Goal: Task Accomplishment & Management: Manage account settings

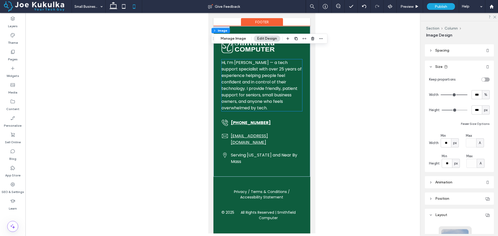
scroll to position [983, 0]
click at [352, 132] on div at bounding box center [261, 124] width 472 height 222
click at [113, 6] on icon at bounding box center [113, 6] width 10 height 10
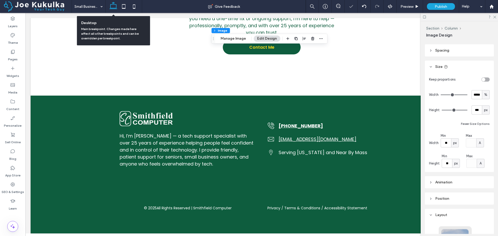
type input "***"
type input "*****"
type input "***"
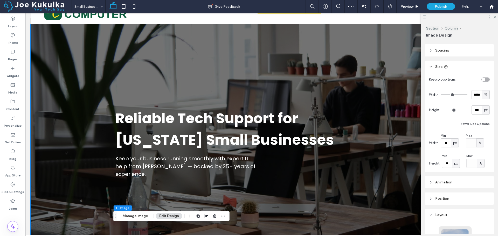
scroll to position [0, 0]
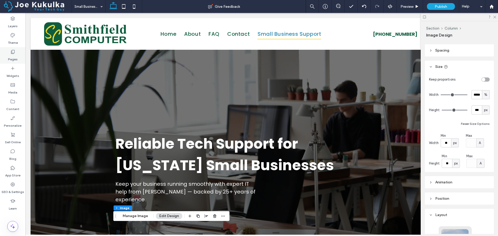
click at [16, 56] on label "Pages" at bounding box center [13, 57] width 10 height 7
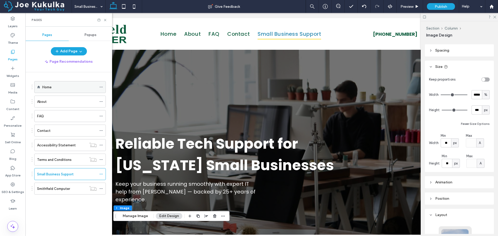
click at [54, 87] on div "Home" at bounding box center [69, 87] width 54 height 5
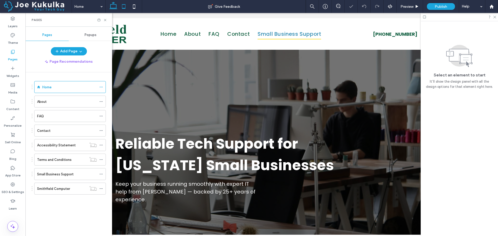
click at [123, 7] on icon at bounding box center [124, 6] width 10 height 10
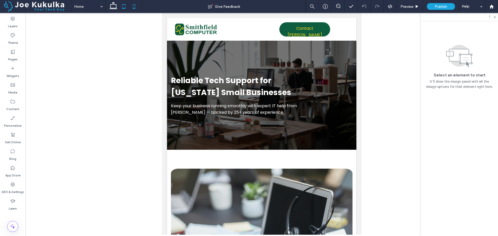
click at [133, 5] on use at bounding box center [134, 6] width 2 height 4
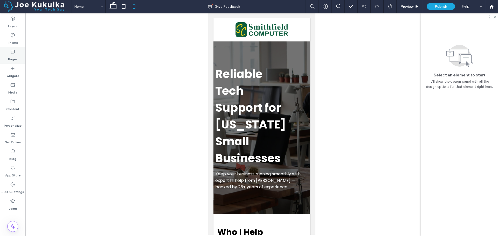
click at [14, 52] on icon at bounding box center [12, 51] width 5 height 5
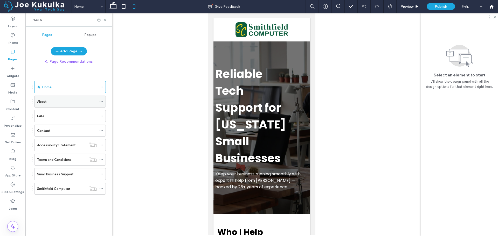
click at [51, 103] on div "About" at bounding box center [67, 101] width 60 height 5
click at [113, 6] on icon at bounding box center [113, 6] width 10 height 10
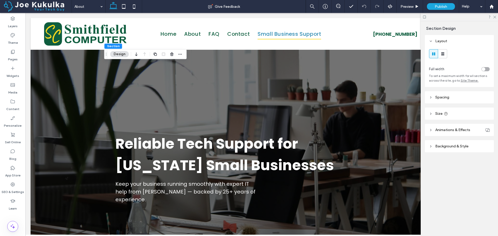
click at [439, 146] on span "Background & Style" at bounding box center [451, 146] width 33 height 4
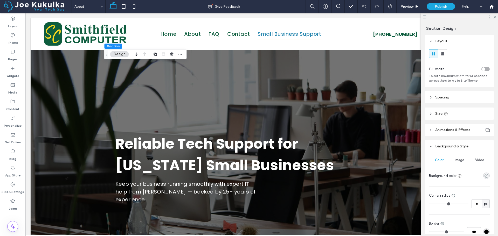
click at [485, 178] on use "rgba(0, 0, 0, 0)" at bounding box center [486, 176] width 4 height 4
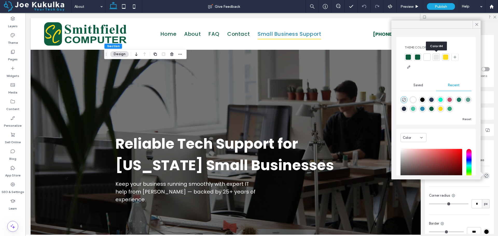
click at [435, 57] on div at bounding box center [436, 57] width 5 height 5
click at [475, 24] on icon at bounding box center [476, 24] width 5 height 5
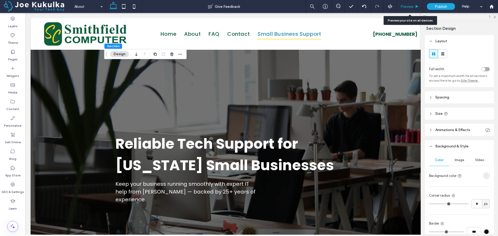
click at [407, 9] on div "Preview" at bounding box center [409, 6] width 26 height 13
click at [407, 6] on span "Preview" at bounding box center [406, 6] width 13 height 4
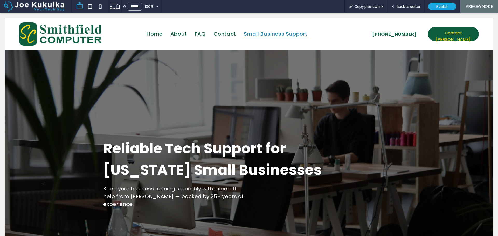
click at [407, 6] on span "Back to editor" at bounding box center [408, 6] width 24 height 4
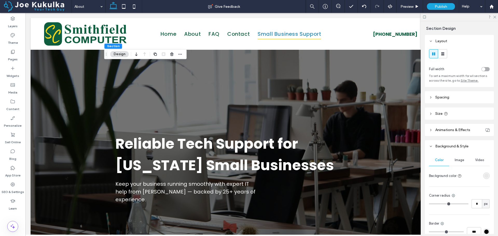
click at [430, 97] on use at bounding box center [430, 97] width 1 height 2
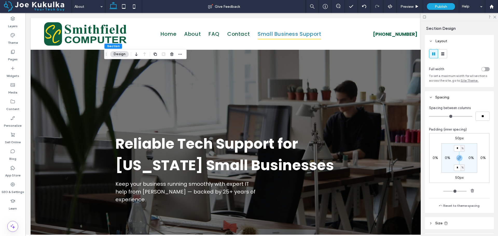
click at [456, 139] on label "50px" at bounding box center [459, 138] width 9 height 4
type input "**"
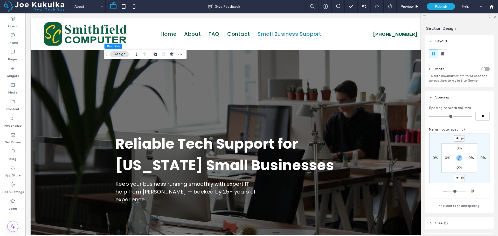
click at [456, 139] on input "**" at bounding box center [457, 138] width 7 height 6
type input "**"
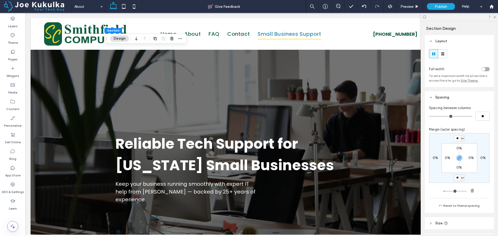
click at [457, 179] on input "**" at bounding box center [457, 178] width 7 height 6
click at [460, 157] on icon "button" at bounding box center [459, 158] width 4 height 4
click at [458, 177] on label "20px" at bounding box center [459, 178] width 9 height 4
type input "*"
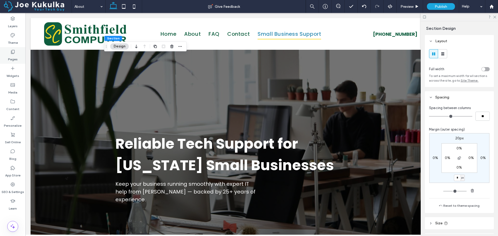
click at [12, 54] on use at bounding box center [13, 52] width 4 height 4
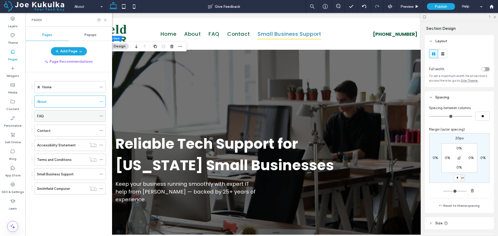
click at [59, 116] on div "FAQ" at bounding box center [67, 116] width 60 height 5
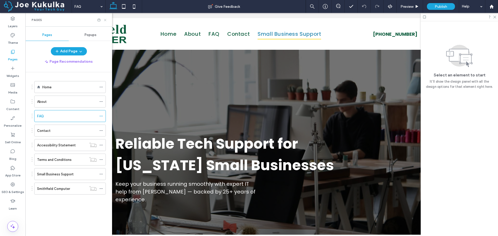
click at [105, 20] on icon at bounding box center [105, 20] width 4 height 4
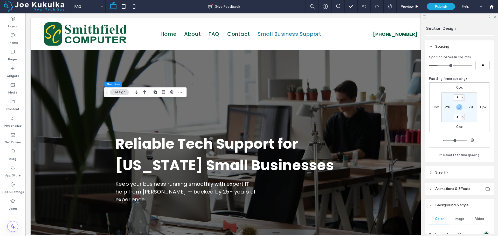
scroll to position [159, 0]
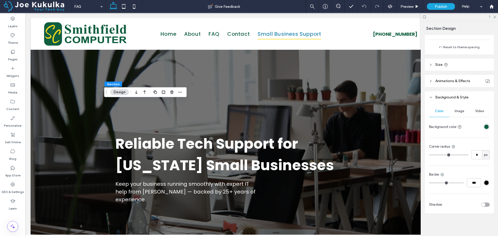
click at [484, 127] on div "rgba(14, 93, 62, 1)" at bounding box center [486, 127] width 4 height 4
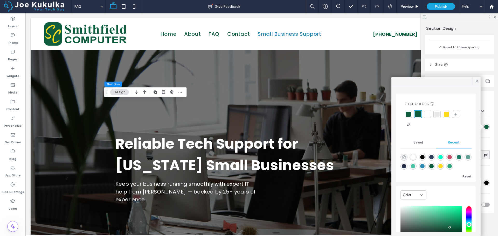
click at [405, 155] on icon "rgba(0, 0, 0, 0)" at bounding box center [404, 157] width 4 height 4
type input "*******"
type input "*"
type input "**"
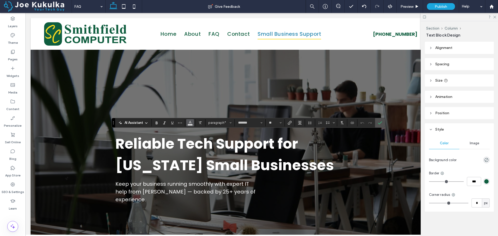
click at [188, 123] on icon "Color" at bounding box center [190, 122] width 4 height 4
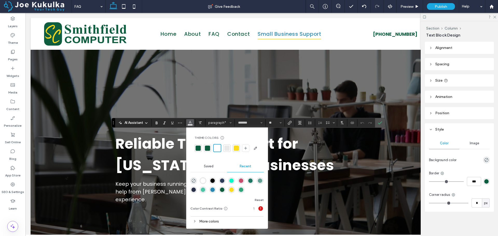
click at [198, 147] on div at bounding box center [198, 148] width 5 height 5
click at [382, 122] on label "Confirm" at bounding box center [380, 122] width 8 height 9
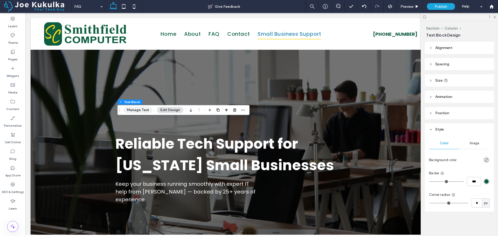
click at [136, 107] on button "Manage Text" at bounding box center [137, 110] width 29 height 6
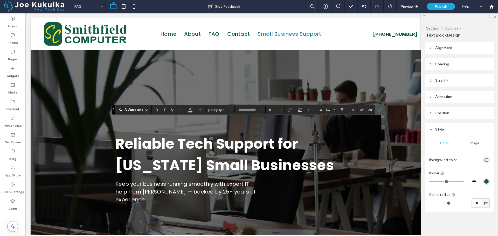
type input "*******"
type input "**"
click at [189, 111] on icon "Color" at bounding box center [190, 109] width 4 height 4
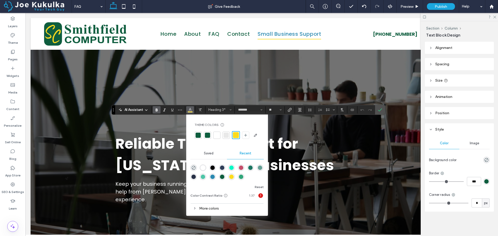
click at [197, 134] on div at bounding box center [198, 135] width 5 height 5
click at [381, 109] on icon "Confirm" at bounding box center [380, 110] width 4 height 4
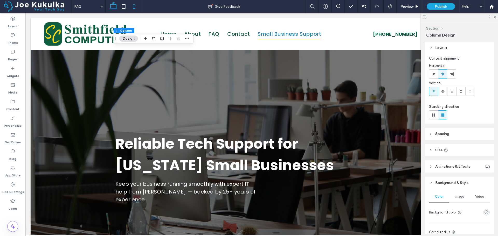
click at [135, 8] on icon at bounding box center [134, 6] width 10 height 10
type input "*"
type input "***"
type input "**"
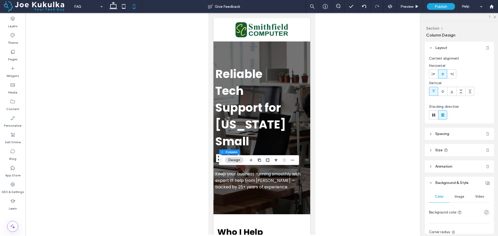
drag, startPoint x: 337, startPoint y: 144, endPoint x: 316, endPoint y: 130, distance: 25.8
click at [337, 144] on div at bounding box center [261, 124] width 472 height 222
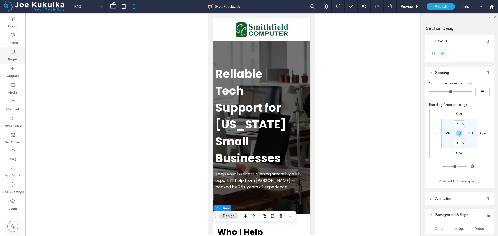
click at [10, 53] on icon at bounding box center [12, 51] width 5 height 5
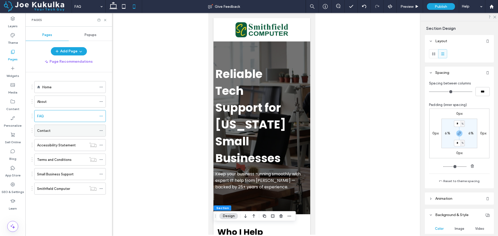
click at [60, 129] on div "Contact" at bounding box center [67, 130] width 60 height 5
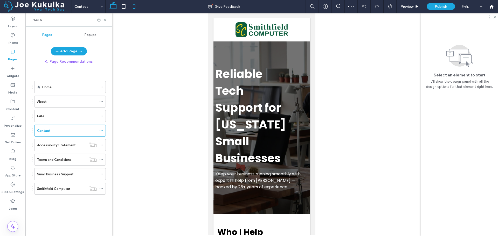
click at [114, 9] on icon at bounding box center [113, 6] width 10 height 10
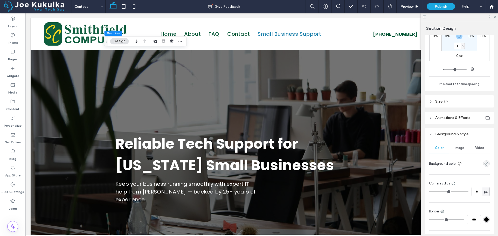
scroll to position [130, 0]
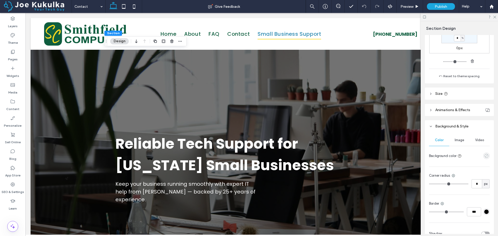
click at [484, 158] on use "empty color" at bounding box center [486, 156] width 4 height 4
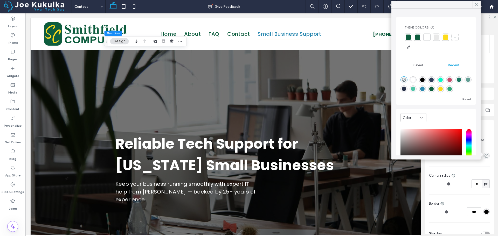
click at [437, 38] on div at bounding box center [436, 37] width 5 height 5
click at [134, 5] on icon at bounding box center [134, 6] width 10 height 10
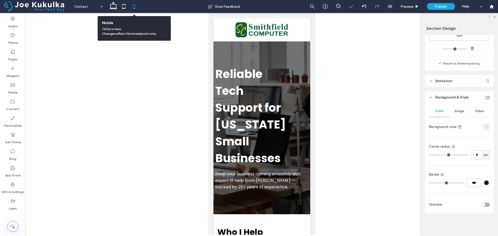
scroll to position [105, 0]
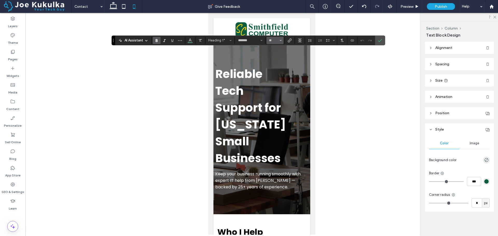
click at [282, 41] on button "**" at bounding box center [275, 40] width 17 height 7
click at [272, 76] on label "30" at bounding box center [275, 74] width 17 height 7
type input "**"
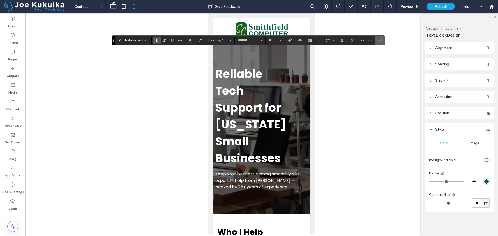
click at [378, 39] on icon "Confirm" at bounding box center [380, 40] width 4 height 4
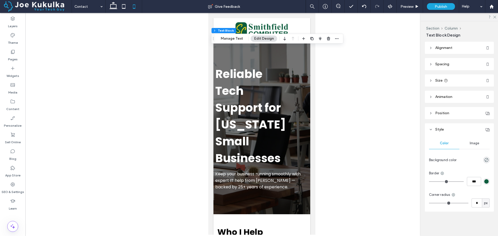
drag, startPoint x: 331, startPoint y: 85, endPoint x: 324, endPoint y: 69, distance: 16.8
click at [331, 85] on div at bounding box center [261, 124] width 472 height 222
click at [110, 9] on use at bounding box center [113, 5] width 8 height 7
type input "***"
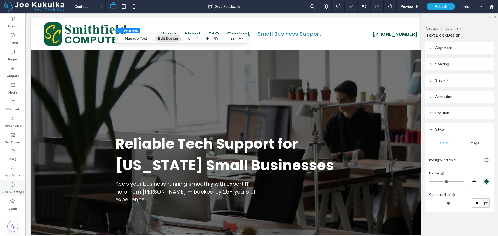
click at [13, 186] on use at bounding box center [13, 185] width 4 height 4
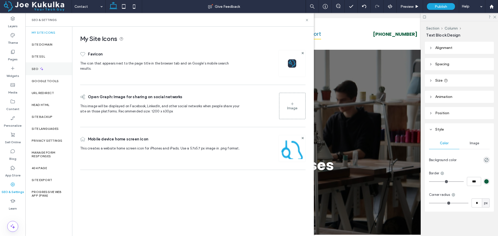
click at [37, 67] on div "SEO" at bounding box center [48, 68] width 47 height 13
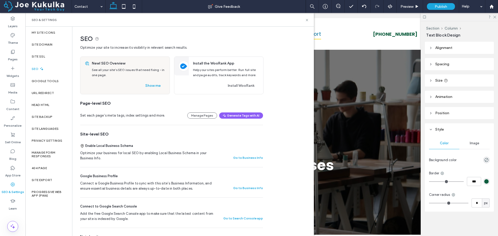
scroll to position [52, 0]
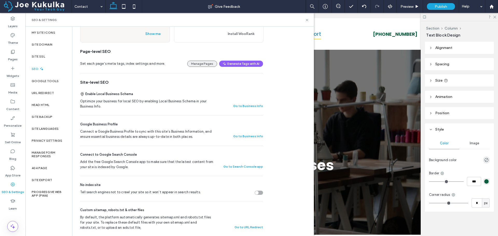
click at [206, 64] on button "Manage Pages" at bounding box center [202, 64] width 30 height 6
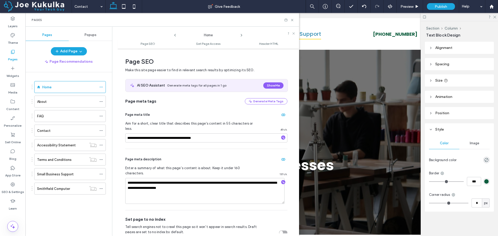
scroll to position [3, 0]
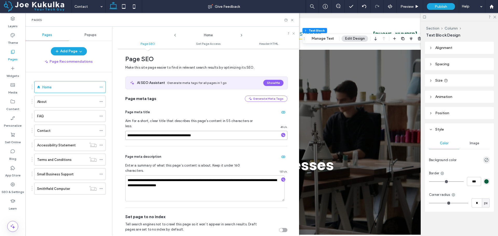
drag, startPoint x: 156, startPoint y: 131, endPoint x: 126, endPoint y: 132, distance: 30.6
click at [126, 132] on input "**********" at bounding box center [206, 135] width 162 height 9
type input "**********"
drag, startPoint x: 160, startPoint y: 130, endPoint x: 128, endPoint y: 133, distance: 32.6
click at [128, 133] on input "**********" at bounding box center [206, 135] width 162 height 9
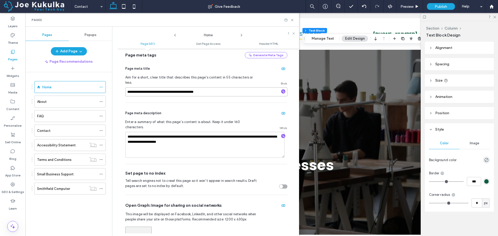
scroll to position [0, 0]
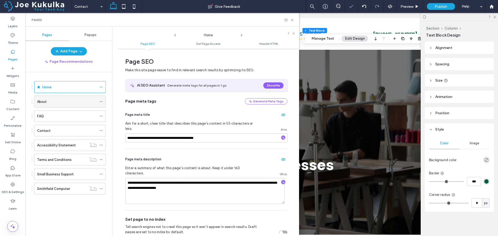
click at [69, 101] on div "About" at bounding box center [67, 101] width 60 height 5
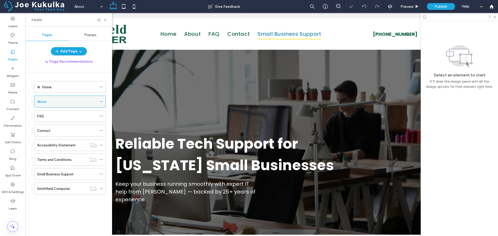
click at [100, 102] on use at bounding box center [101, 101] width 3 height 1
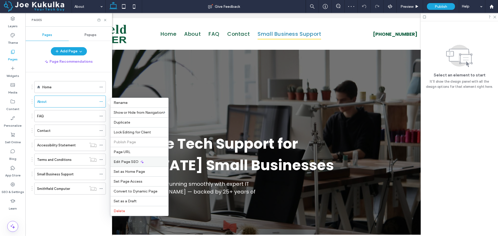
click at [124, 160] on span "Edit Page SEO" at bounding box center [126, 162] width 25 height 4
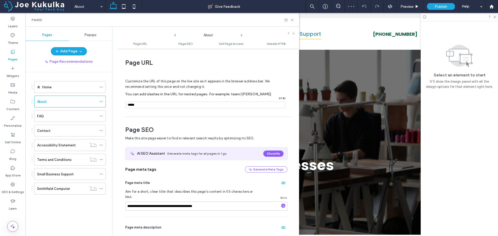
scroll to position [71, 0]
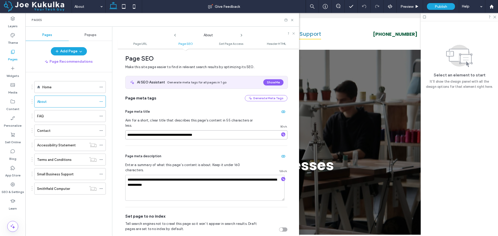
drag, startPoint x: 156, startPoint y: 131, endPoint x: 125, endPoint y: 132, distance: 31.1
click at [125, 132] on div "**********" at bounding box center [208, 142] width 182 height 182
paste input "**"
type input "**********"
drag, startPoint x: 149, startPoint y: 170, endPoint x: 178, endPoint y: 171, distance: 28.3
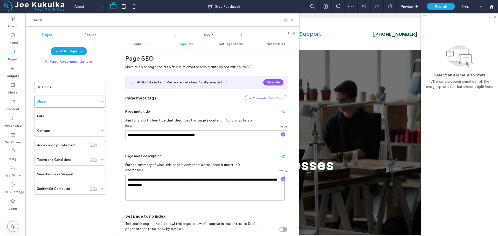
paste textarea "**"
type textarea "**********"
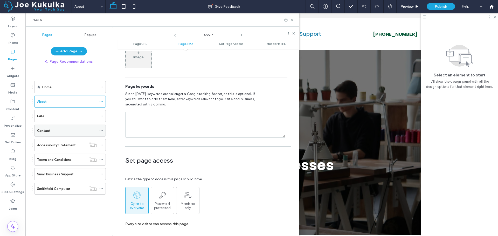
scroll to position [297, 0]
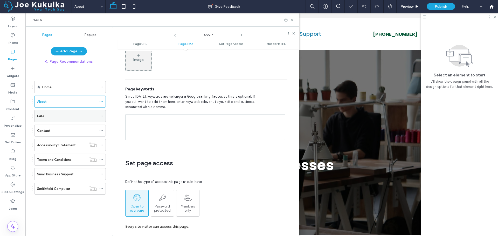
click at [64, 117] on div "FAQ" at bounding box center [67, 116] width 60 height 5
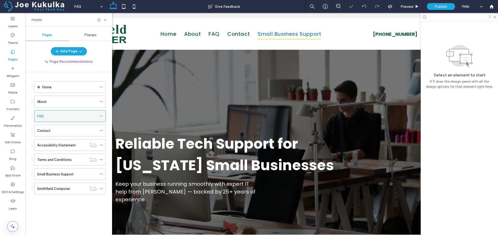
click at [100, 116] on icon at bounding box center [101, 116] width 4 height 4
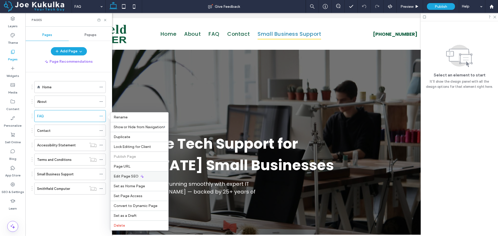
click at [130, 175] on span "Edit Page SEO" at bounding box center [126, 176] width 25 height 4
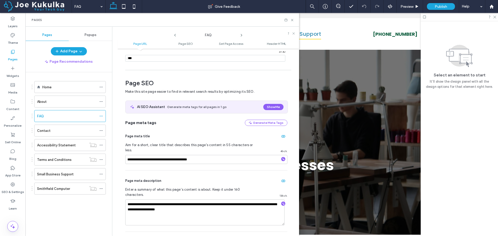
scroll to position [71, 0]
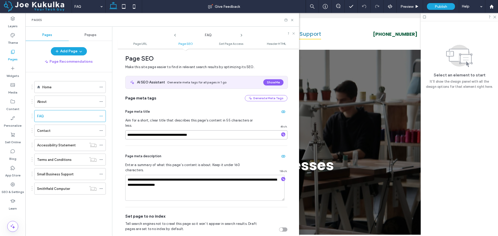
drag, startPoint x: 156, startPoint y: 131, endPoint x: 127, endPoint y: 132, distance: 28.8
click at [127, 132] on input "**********" at bounding box center [206, 134] width 162 height 9
paste input "**"
type input "**********"
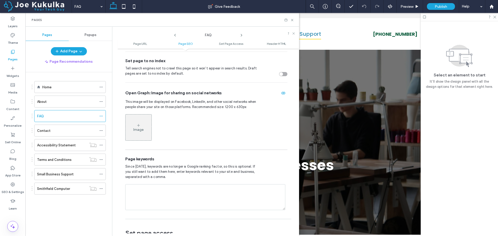
scroll to position [201, 0]
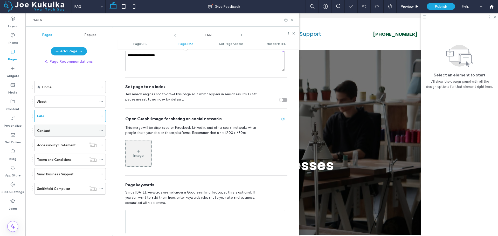
click at [70, 133] on div "Contact" at bounding box center [67, 130] width 60 height 11
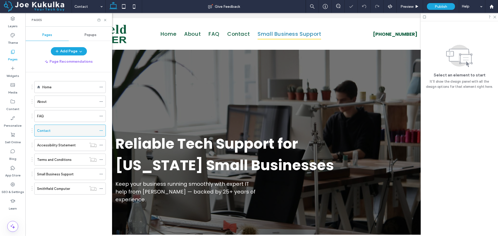
click at [102, 130] on icon at bounding box center [101, 131] width 4 height 4
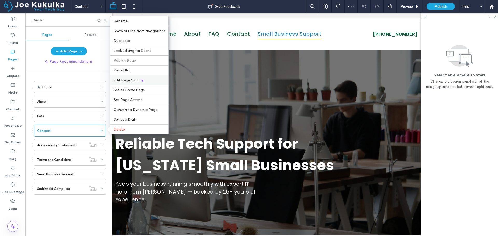
click at [126, 80] on span "Edit Page SEO" at bounding box center [126, 80] width 25 height 4
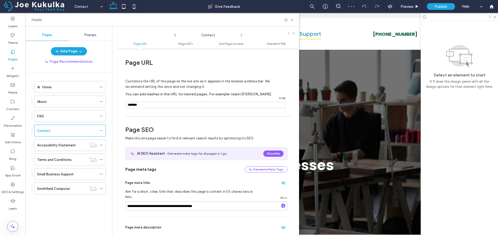
scroll to position [71, 0]
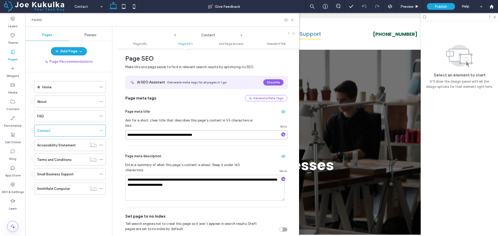
drag, startPoint x: 169, startPoint y: 131, endPoint x: 141, endPoint y: 131, distance: 28.3
click at [141, 131] on input "**********" at bounding box center [206, 134] width 162 height 9
paste input "**"
type input "**********"
drag, startPoint x: 168, startPoint y: 170, endPoint x: 197, endPoint y: 169, distance: 28.3
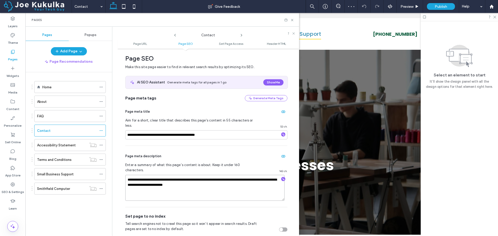
paste textarea "**"
type textarea "**********"
click at [62, 144] on label "Accessibility Statement" at bounding box center [56, 145] width 39 height 9
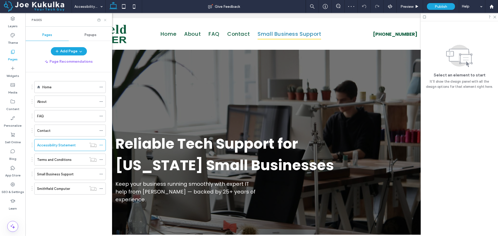
click at [104, 19] on icon at bounding box center [105, 20] width 4 height 4
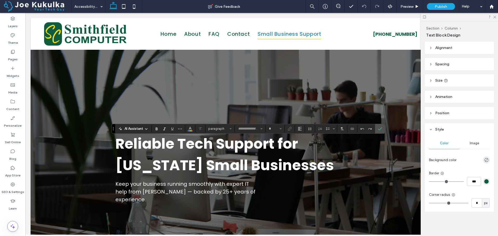
type input "*******"
type input "**"
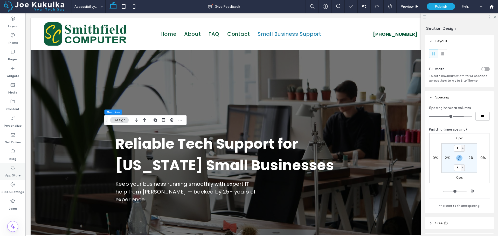
click at [19, 170] on div "App Store" at bounding box center [12, 171] width 25 height 17
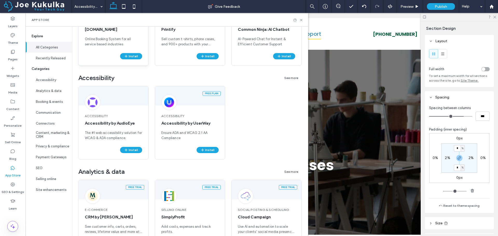
scroll to position [156, 0]
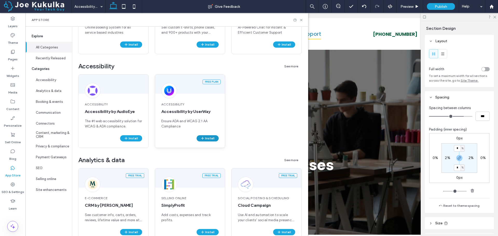
click at [212, 138] on button "Install" at bounding box center [208, 138] width 22 height 6
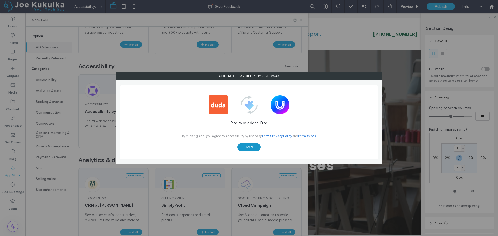
click at [255, 146] on button "Add" at bounding box center [248, 147] width 23 height 8
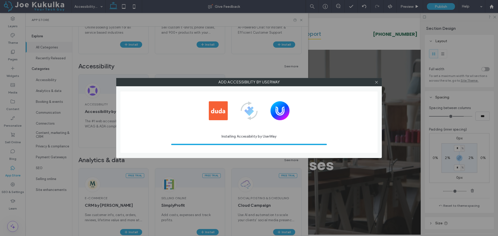
scroll to position [0, 0]
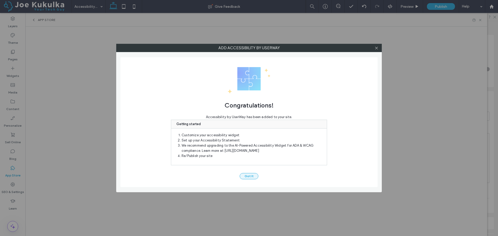
click at [251, 176] on button "Got It" at bounding box center [249, 176] width 19 height 6
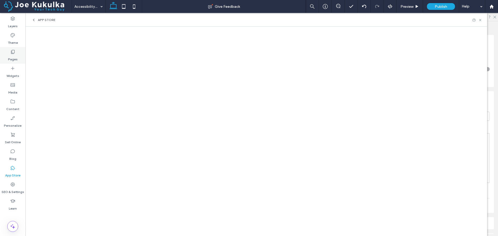
click at [15, 55] on label "Pages" at bounding box center [13, 57] width 10 height 7
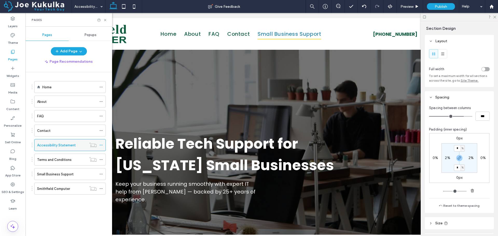
click at [67, 145] on label "Accessibility Statement" at bounding box center [56, 145] width 39 height 9
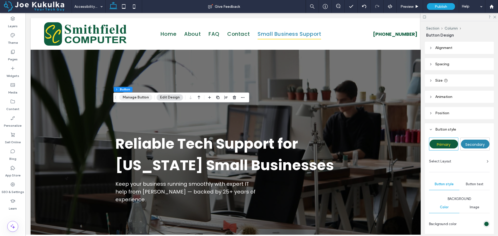
click at [131, 99] on button "Manage Button" at bounding box center [135, 97] width 33 height 6
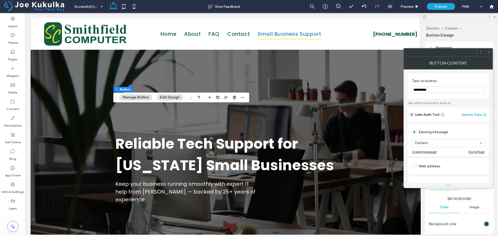
click at [486, 53] on div at bounding box center [489, 52] width 8 height 8
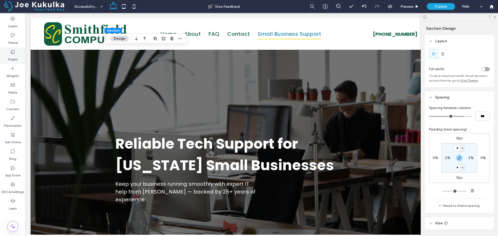
click at [13, 55] on label "Pages" at bounding box center [13, 57] width 10 height 7
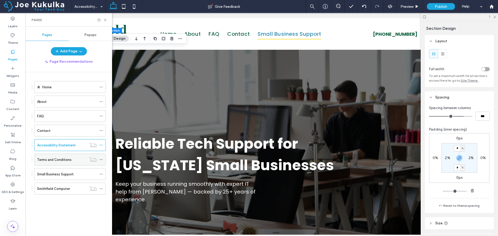
click at [65, 157] on label "Terms and Conditions" at bounding box center [54, 159] width 34 height 9
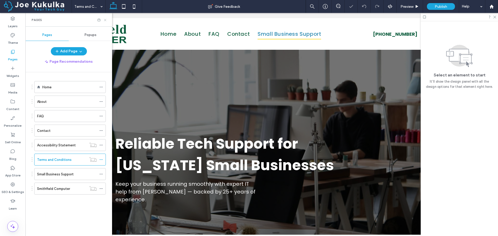
click at [106, 18] on icon at bounding box center [105, 20] width 4 height 4
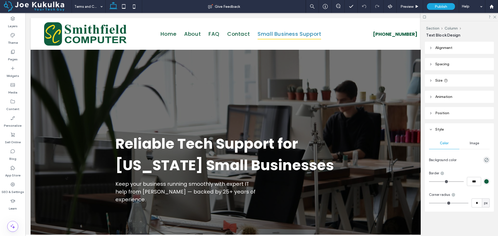
type input "*******"
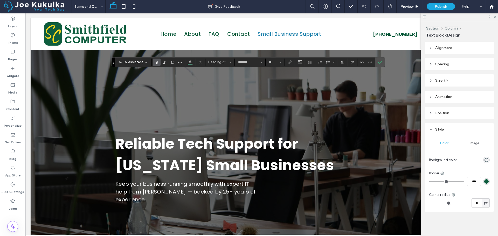
type input "**"
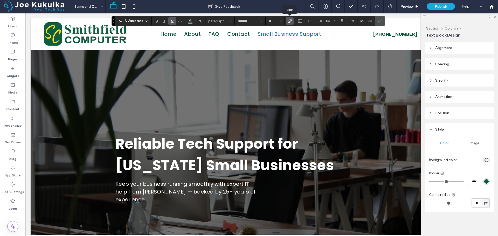
click at [288, 20] on icon "Link" at bounding box center [290, 21] width 4 height 4
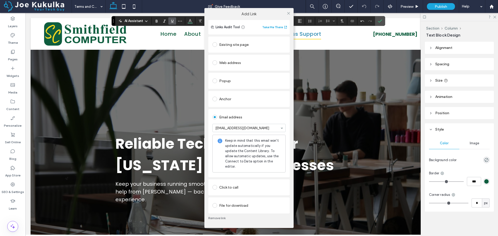
click at [307, 206] on div "Add Link Links Audit Tool Take Me There Existing site page Web address Popup An…" at bounding box center [249, 118] width 498 height 236
click at [310, 188] on div "Add Link Links Audit Tool Take Me There Existing site page Web address Popup An…" at bounding box center [249, 118] width 498 height 236
click at [202, 186] on div "Add Link Links Audit Tool Take Me There Existing site page Web address Popup An…" at bounding box center [249, 118] width 498 height 236
click at [287, 13] on icon at bounding box center [289, 13] width 4 height 4
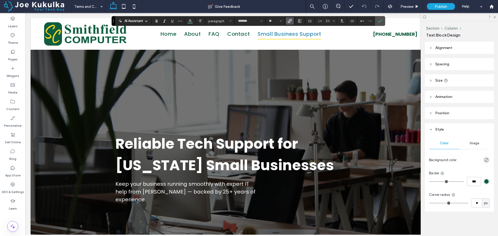
click at [290, 20] on icon "Link" at bounding box center [290, 21] width 4 height 4
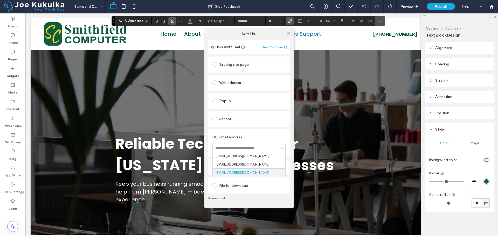
click at [245, 148] on input at bounding box center [247, 148] width 65 height 4
click at [301, 213] on div "Add Link Links Audit Tool Take Me There Existing site page Web address Popup An…" at bounding box center [249, 118] width 498 height 236
drag, startPoint x: 302, startPoint y: 208, endPoint x: 303, endPoint y: 205, distance: 3.0
click at [302, 208] on div "Add Link Links Audit Tool Take Me There Existing site page Web address Popup An…" at bounding box center [249, 118] width 498 height 236
click at [315, 192] on div "Add Link Links Audit Tool Take Me There Existing site page Web address Popup An…" at bounding box center [249, 118] width 498 height 236
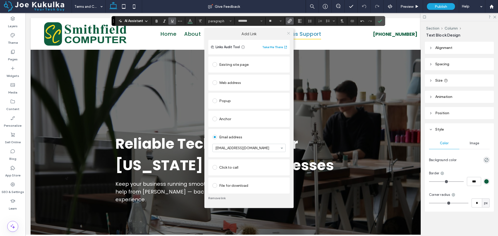
click at [287, 31] on span at bounding box center [289, 33] width 4 height 8
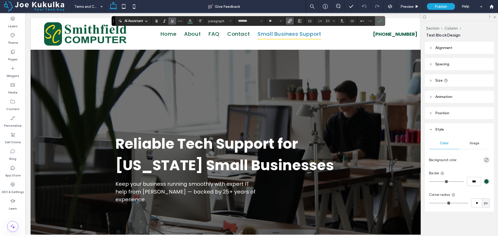
click at [382, 20] on label "Confirm" at bounding box center [380, 20] width 8 height 9
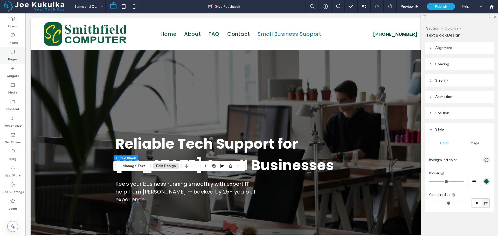
click at [12, 52] on use at bounding box center [13, 52] width 4 height 4
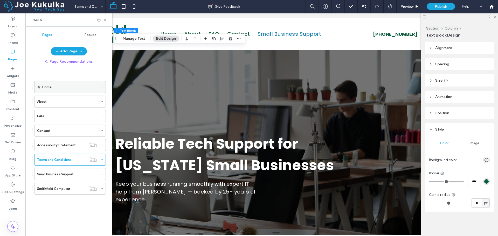
click at [59, 85] on div "Home" at bounding box center [69, 87] width 54 height 5
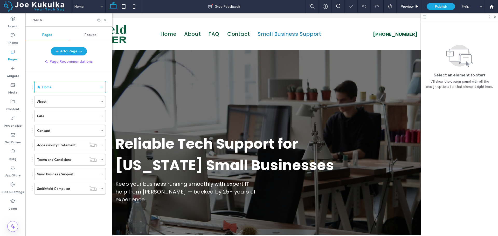
click at [102, 20] on div "Pages" at bounding box center [69, 20] width 74 height 4
click at [103, 20] on icon at bounding box center [105, 20] width 4 height 4
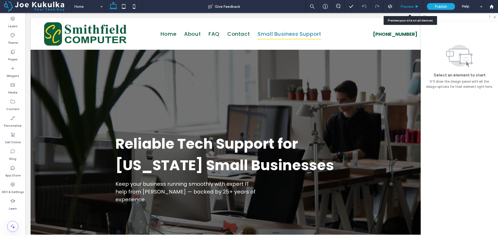
click at [408, 5] on span "Preview" at bounding box center [406, 6] width 13 height 4
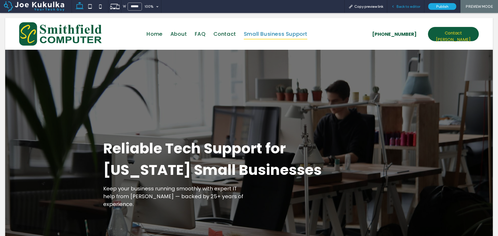
click at [407, 4] on span "Back to editor" at bounding box center [408, 6] width 24 height 4
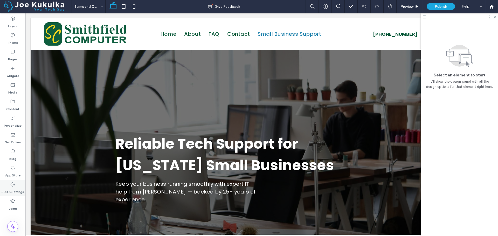
click at [11, 184] on icon at bounding box center [12, 184] width 5 height 5
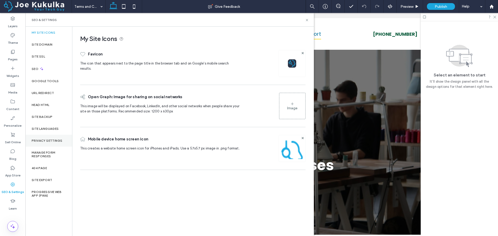
click at [44, 139] on label "Privacy Settings" at bounding box center [47, 141] width 31 height 4
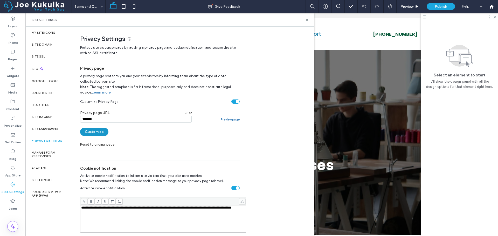
click at [94, 132] on button "Customize" at bounding box center [94, 132] width 28 height 8
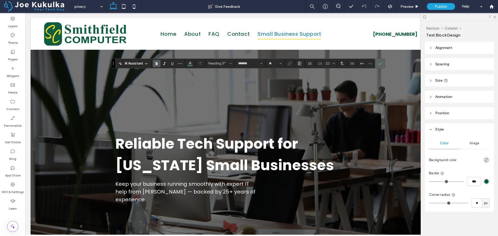
click at [381, 65] on icon "Confirm" at bounding box center [380, 63] width 4 height 4
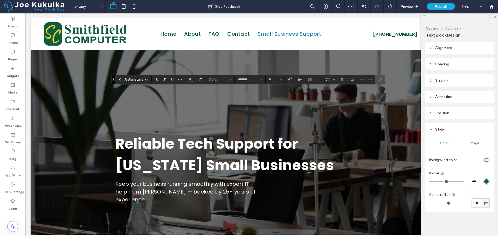
type input "**"
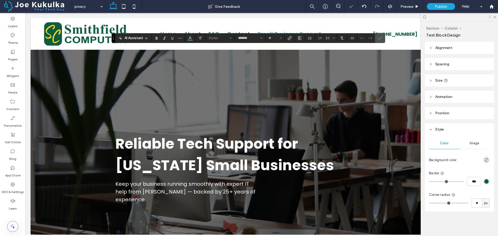
type input "**"
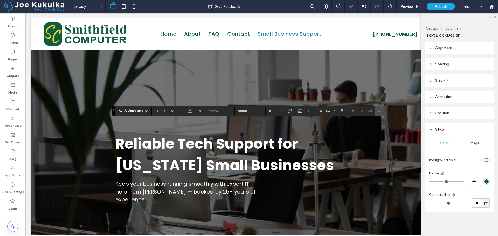
type input "**"
click at [291, 109] on icon "Link" at bounding box center [290, 111] width 4 height 4
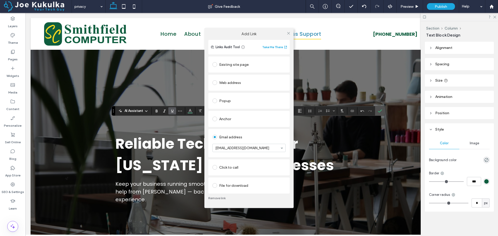
click at [381, 110] on div "Add Link Links Audit Tool Take Me There Existing site page Web address Popup An…" at bounding box center [249, 118] width 498 height 236
click at [288, 33] on icon at bounding box center [289, 33] width 4 height 4
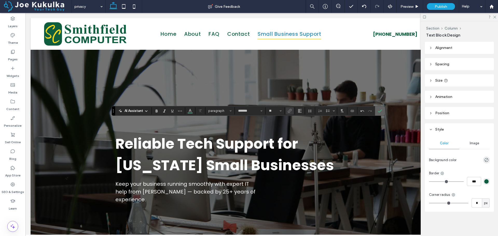
click at [378, 109] on icon "Confirm" at bounding box center [380, 111] width 4 height 4
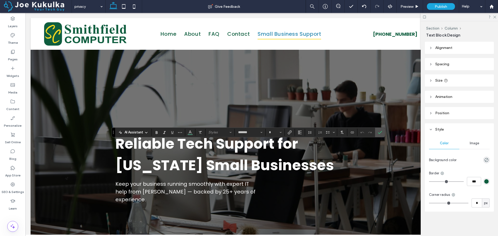
type input "**"
click at [287, 133] on label "Link" at bounding box center [290, 132] width 8 height 7
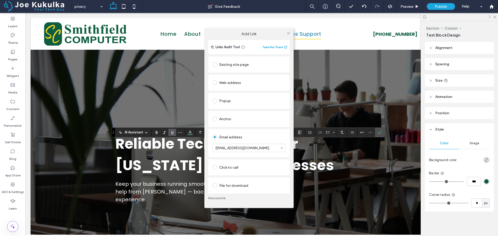
click at [379, 131] on div "Add Link Links Audit Tool Take Me There Existing site page Web address Popup An…" at bounding box center [249, 118] width 498 height 236
click at [287, 32] on icon at bounding box center [289, 33] width 4 height 4
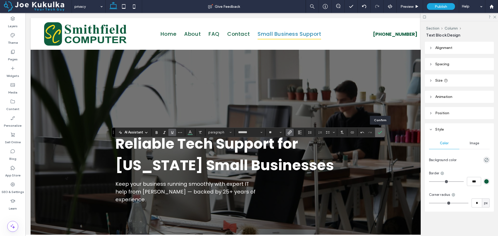
click at [380, 132] on icon "Confirm" at bounding box center [380, 132] width 4 height 4
click at [377, 132] on label "Confirm" at bounding box center [380, 132] width 8 height 9
click at [378, 133] on use "Confirm" at bounding box center [380, 132] width 4 height 3
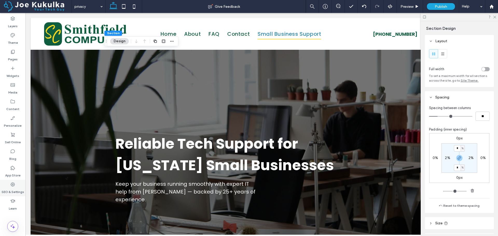
click at [11, 185] on icon at bounding box center [12, 184] width 5 height 5
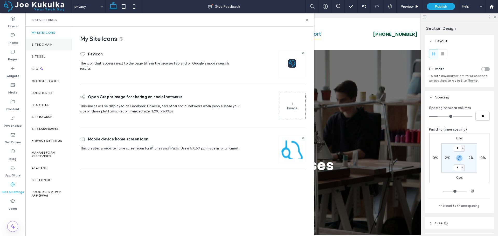
click at [46, 41] on div "Site Domain" at bounding box center [48, 45] width 47 height 12
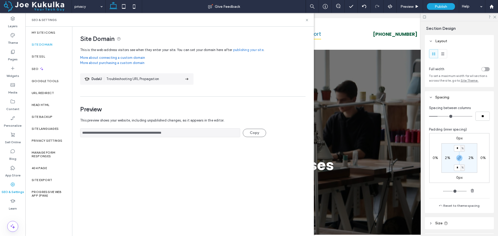
click at [44, 44] on label "Site Domain" at bounding box center [42, 45] width 21 height 4
click at [47, 45] on label "Site Domain" at bounding box center [42, 45] width 21 height 4
click at [307, 21] on icon at bounding box center [307, 20] width 4 height 4
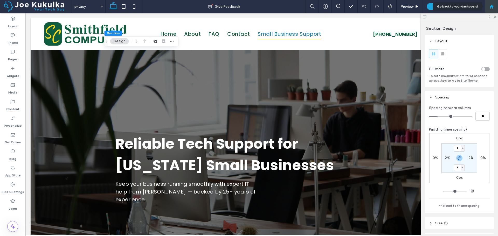
click at [493, 6] on icon at bounding box center [491, 6] width 4 height 4
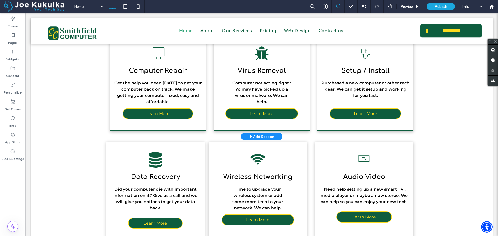
scroll to position [1, 0]
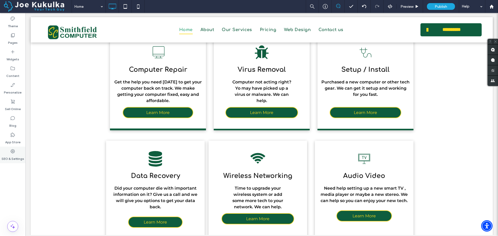
click at [16, 152] on div "SEO & Settings" at bounding box center [12, 155] width 25 height 17
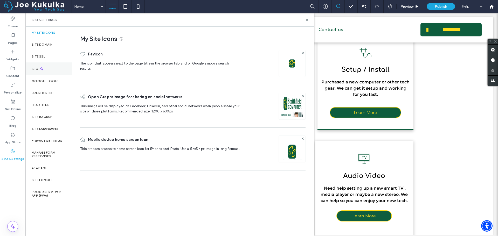
click at [40, 68] on icon at bounding box center [41, 69] width 4 height 4
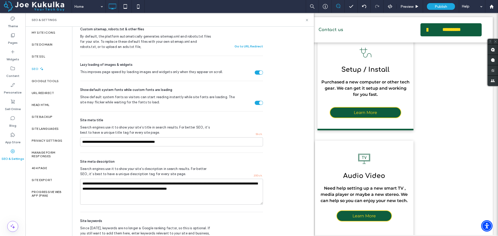
scroll to position [233, 0]
click at [11, 35] on icon at bounding box center [12, 35] width 5 height 5
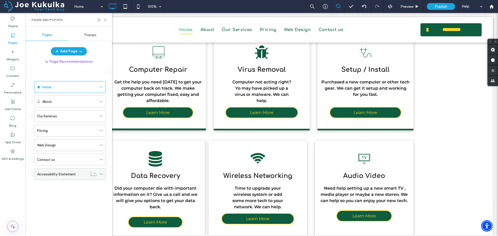
click at [64, 172] on label "Accessibility Statement" at bounding box center [56, 174] width 39 height 9
click at [104, 21] on icon at bounding box center [105, 20] width 4 height 4
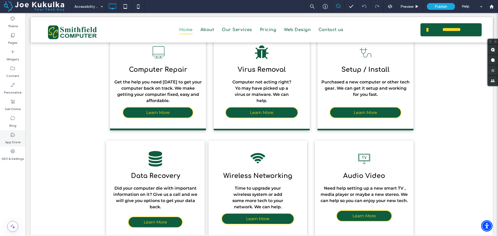
click at [13, 136] on icon at bounding box center [12, 134] width 5 height 5
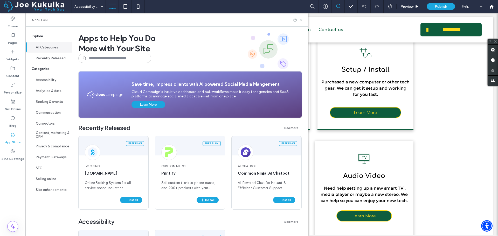
click at [303, 19] on icon at bounding box center [301, 20] width 4 height 4
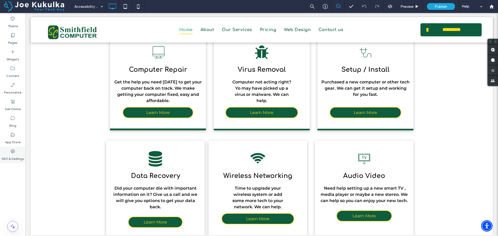
click at [11, 154] on label "SEO & Settings" at bounding box center [13, 157] width 23 height 7
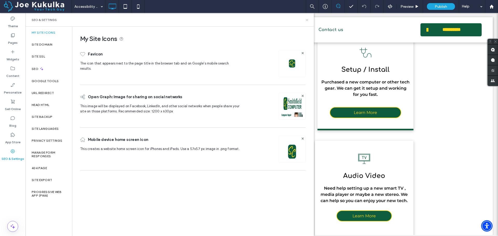
click at [306, 19] on icon at bounding box center [307, 20] width 4 height 4
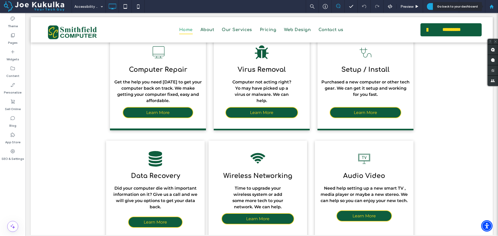
click at [491, 6] on use at bounding box center [491, 6] width 4 height 4
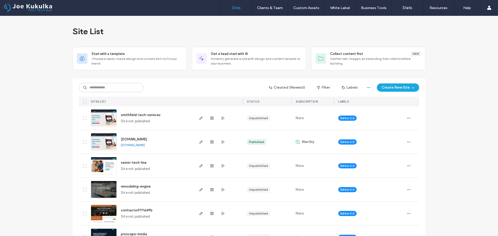
click at [84, 142] on icon at bounding box center [85, 142] width 2 height 2
click at [407, 140] on icon "button" at bounding box center [409, 142] width 4 height 4
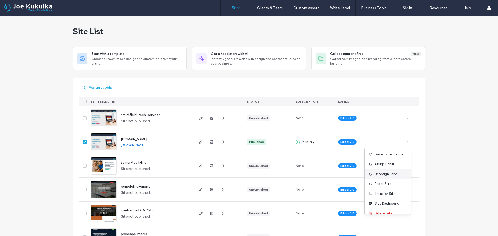
scroll to position [17, 0]
click at [134, 141] on span "www.joeyourtechguy.com" at bounding box center [134, 139] width 26 height 4
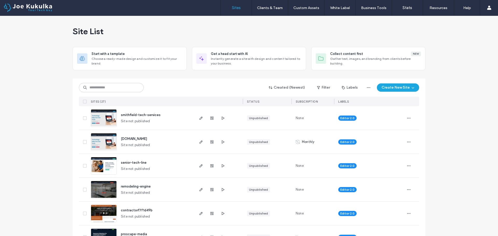
click at [100, 119] on img at bounding box center [103, 127] width 25 height 35
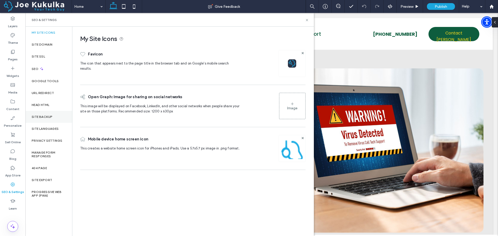
click at [44, 116] on label "Site Backup" at bounding box center [42, 117] width 21 height 4
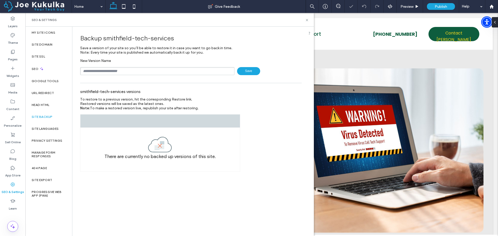
click at [138, 72] on input "text" at bounding box center [157, 71] width 154 height 8
type input "**********"
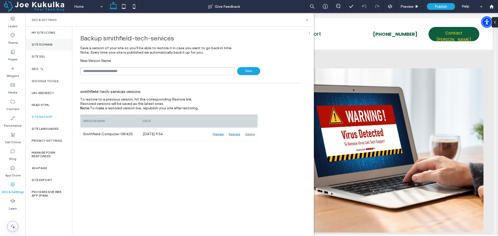
click at [38, 43] on label "Site Domain" at bounding box center [42, 45] width 21 height 4
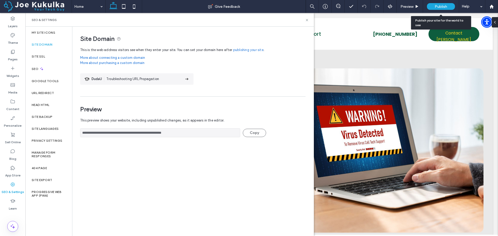
click at [437, 5] on span "Publish" at bounding box center [441, 6] width 12 height 4
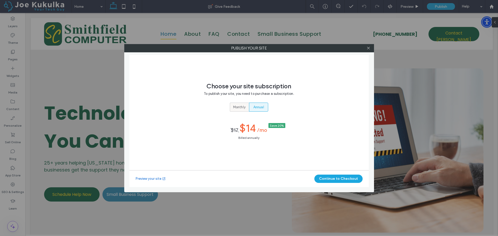
click at [244, 108] on span "Monthly" at bounding box center [239, 107] width 12 height 5
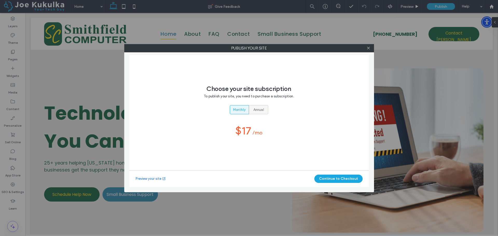
click at [255, 108] on span "Annual" at bounding box center [258, 109] width 11 height 5
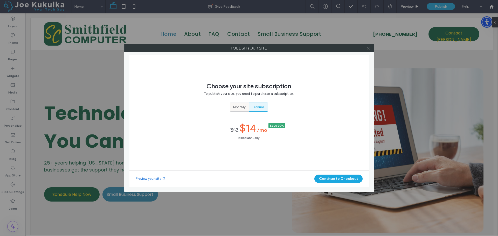
click at [242, 108] on span "Monthly" at bounding box center [239, 107] width 12 height 5
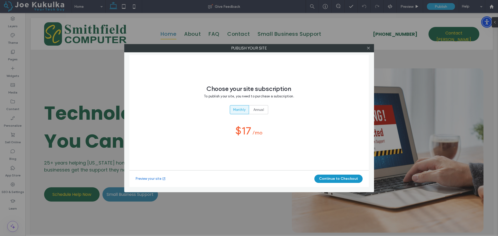
click at [333, 177] on button "Continue to Checkout" at bounding box center [338, 179] width 48 height 8
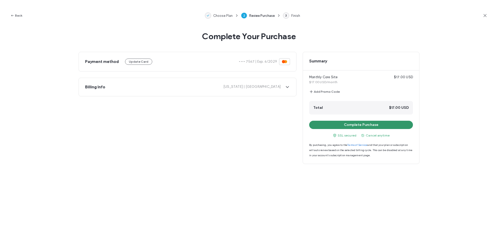
click at [358, 126] on button "Complete Purchase" at bounding box center [361, 125] width 104 height 8
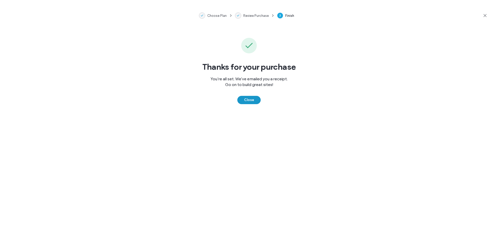
click at [249, 98] on button "Close" at bounding box center [248, 100] width 23 height 8
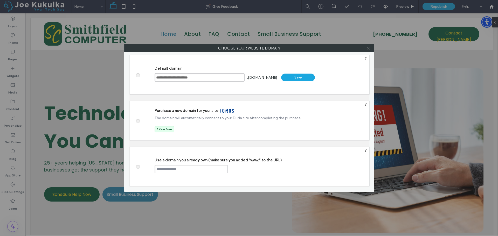
click at [138, 166] on span at bounding box center [138, 166] width 0 height 4
click at [190, 170] on input "text" at bounding box center [191, 169] width 73 height 8
type input "**********"
click at [242, 169] on div "Continue" at bounding box center [248, 169] width 34 height 8
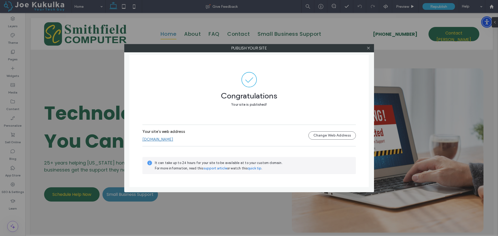
click at [173, 138] on link "www.smithfieldcomputer.com" at bounding box center [157, 139] width 31 height 5
click at [367, 48] on icon at bounding box center [368, 48] width 4 height 4
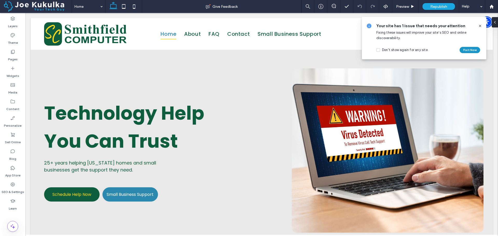
click at [470, 51] on button "Fix it Now" at bounding box center [470, 50] width 20 height 6
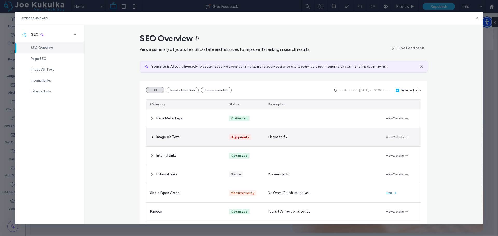
click at [150, 136] on icon at bounding box center [152, 137] width 4 height 4
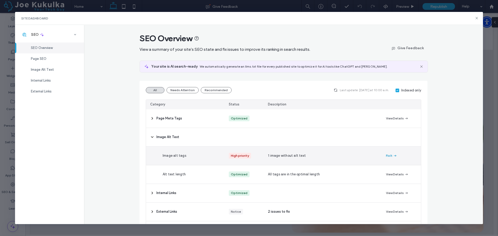
click at [387, 156] on button "Fix It" at bounding box center [391, 156] width 11 height 6
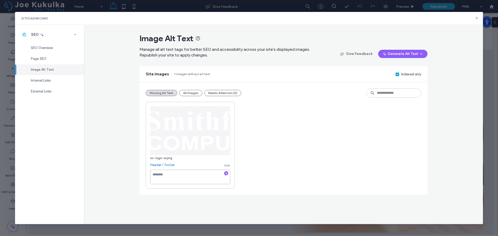
click at [180, 175] on textarea at bounding box center [190, 177] width 80 height 15
type textarea "**********"
click at [245, 131] on div "**********" at bounding box center [283, 145] width 275 height 87
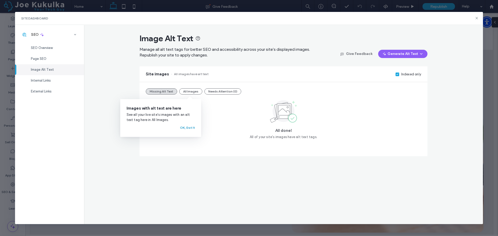
click at [191, 128] on button "OK, Got It" at bounding box center [187, 128] width 15 height 6
click at [44, 59] on span "Page SEO" at bounding box center [39, 59] width 16 height 4
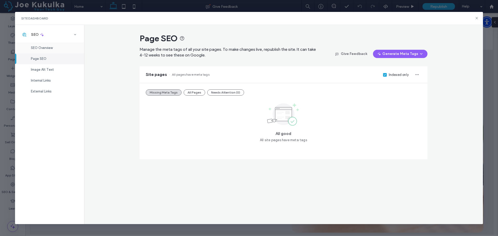
click at [44, 47] on span "SEO Overview" at bounding box center [42, 48] width 22 height 4
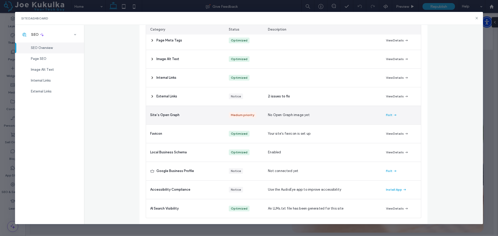
scroll to position [0, 0]
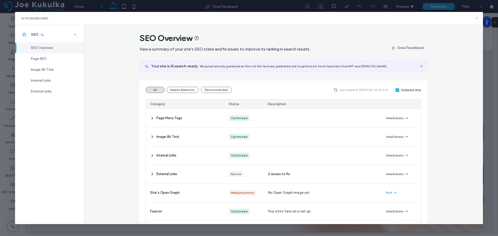
click at [478, 19] on icon at bounding box center [477, 18] width 4 height 4
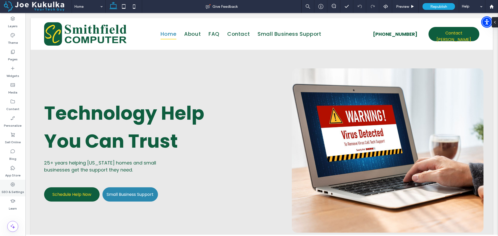
click at [11, 185] on use at bounding box center [13, 185] width 4 height 4
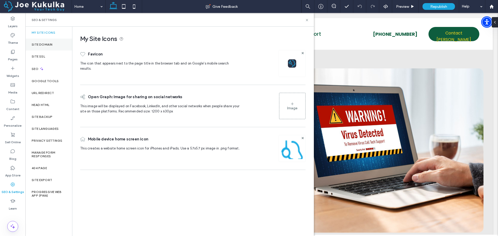
click at [33, 48] on div "Site Domain" at bounding box center [48, 45] width 47 height 12
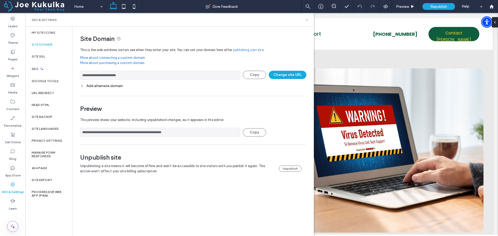
click at [305, 18] on icon at bounding box center [307, 20] width 4 height 4
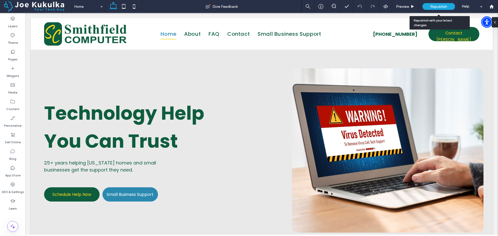
click at [432, 5] on span "Republish" at bounding box center [438, 6] width 17 height 4
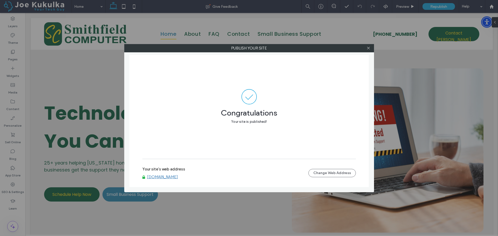
click at [172, 175] on link "www.smithfieldcomputer.com" at bounding box center [162, 177] width 31 height 5
click at [367, 48] on icon at bounding box center [368, 48] width 4 height 4
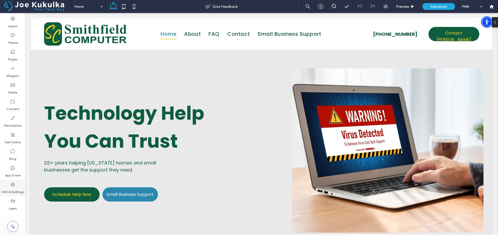
click at [15, 185] on icon at bounding box center [12, 184] width 5 height 5
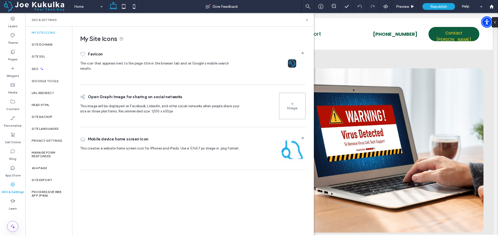
click at [289, 63] on img at bounding box center [292, 63] width 8 height 8
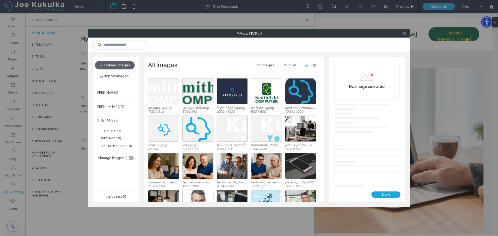
scroll to position [0, 0]
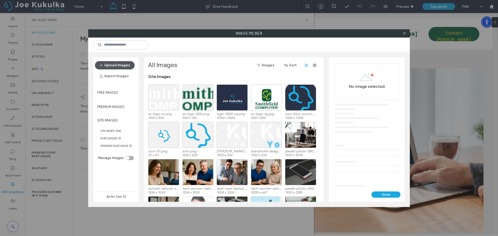
click at [113, 66] on button "Upload Images" at bounding box center [115, 65] width 40 height 8
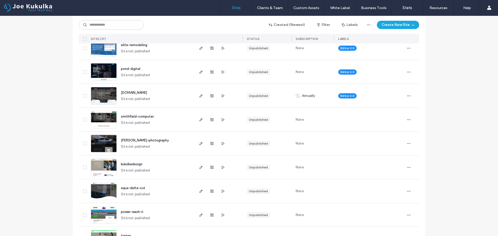
scroll to position [285, 0]
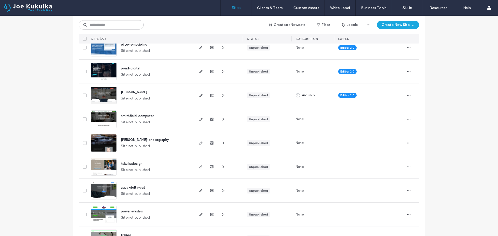
click at [100, 120] on img at bounding box center [103, 128] width 25 height 35
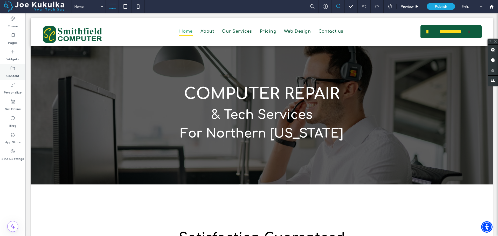
click at [13, 67] on icon at bounding box center [12, 68] width 5 height 5
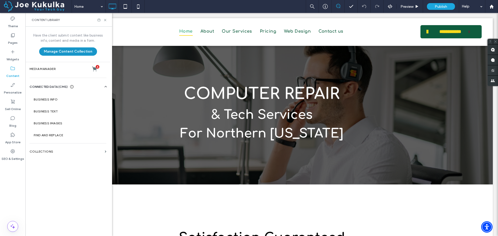
click at [62, 52] on button "Manage Content Collection" at bounding box center [68, 51] width 58 height 8
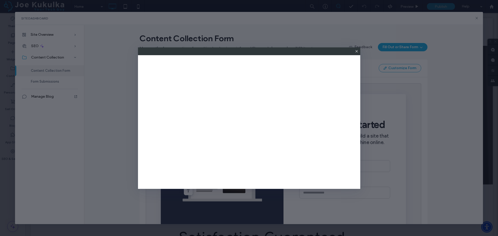
click at [354, 51] on icon at bounding box center [356, 51] width 4 height 4
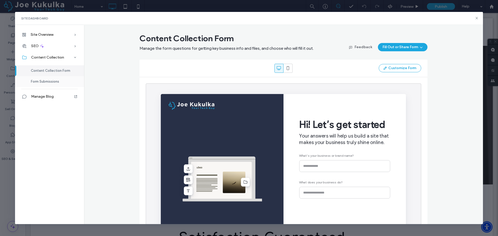
click at [59, 80] on span "Form Submissions" at bounding box center [45, 82] width 28 height 4
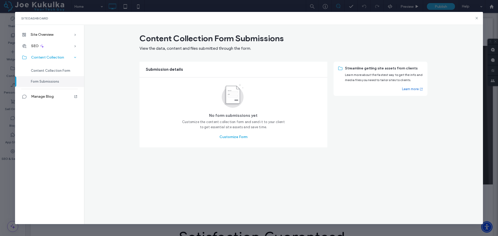
click at [53, 60] on span "Content Collection" at bounding box center [47, 57] width 33 height 4
click at [35, 47] on span "SEO" at bounding box center [35, 46] width 8 height 4
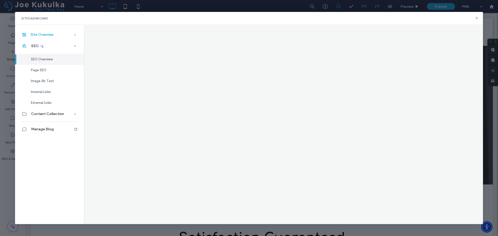
click at [38, 37] on div "Site Overview" at bounding box center [49, 34] width 69 height 11
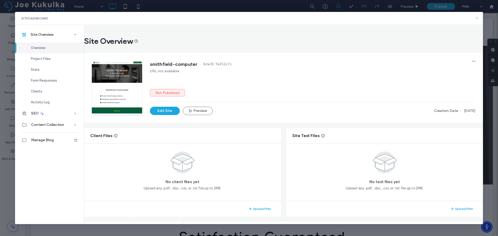
drag, startPoint x: 475, startPoint y: 18, endPoint x: 449, endPoint y: 5, distance: 29.2
click at [475, 18] on icon at bounding box center [477, 18] width 4 height 4
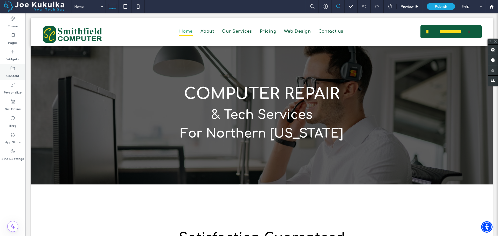
click at [11, 69] on use at bounding box center [13, 69] width 4 height 4
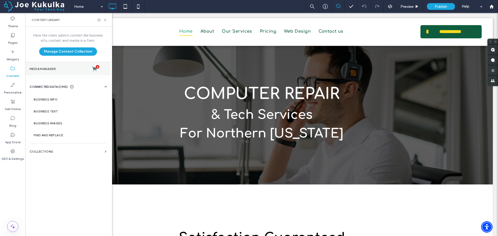
click at [66, 70] on label "Media Manager 4" at bounding box center [68, 68] width 77 height 5
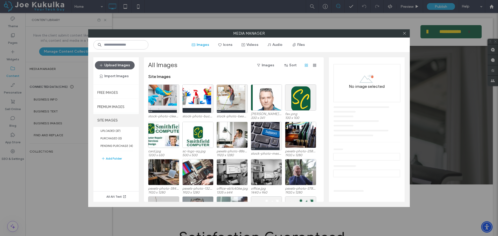
click at [103, 118] on label "SITE IMAGES" at bounding box center [115, 120] width 45 height 13
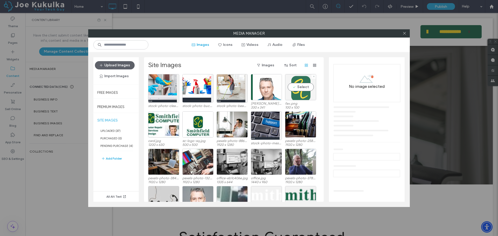
click at [301, 86] on div "Select" at bounding box center [300, 87] width 31 height 26
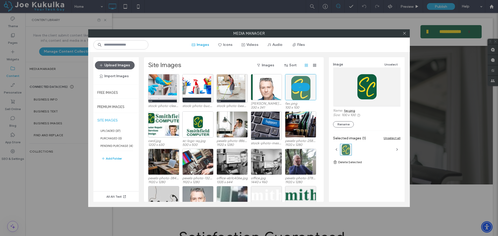
click at [349, 110] on link "fav.png" at bounding box center [349, 111] width 11 height 4
drag, startPoint x: 404, startPoint y: 32, endPoint x: 465, endPoint y: 11, distance: 64.5
click at [404, 32] on icon at bounding box center [404, 33] width 4 height 4
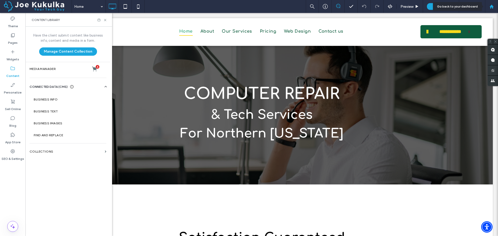
click at [492, 5] on use at bounding box center [491, 6] width 4 height 4
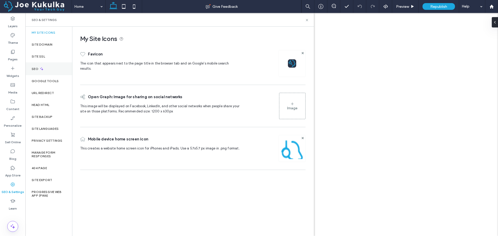
click at [38, 65] on div "SEO" at bounding box center [48, 68] width 47 height 13
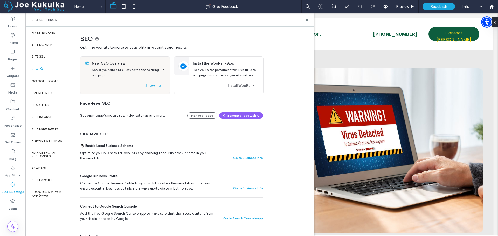
click at [33, 71] on div "SEO" at bounding box center [48, 68] width 47 height 13
click at [41, 65] on div "SEO" at bounding box center [48, 68] width 47 height 13
click at [48, 31] on label "My Site Icons" at bounding box center [44, 33] width 24 height 4
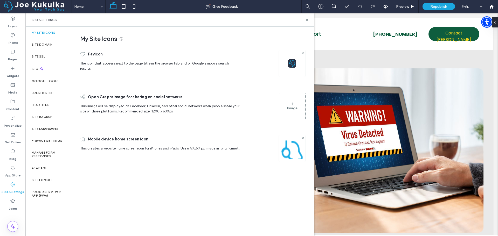
click at [302, 53] on use at bounding box center [302, 53] width 2 height 2
click at [295, 60] on div "Image" at bounding box center [292, 63] width 26 height 25
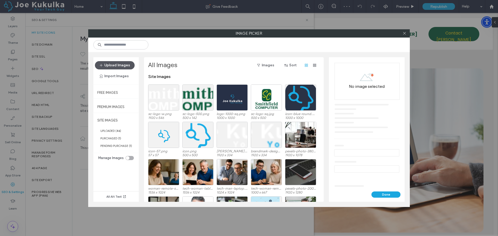
click at [115, 65] on button "Upload Images" at bounding box center [115, 65] width 40 height 8
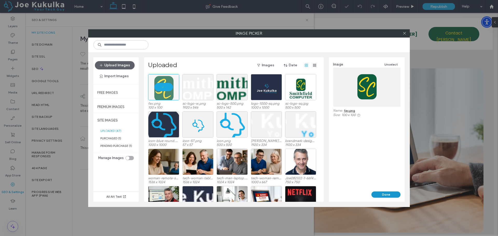
click at [383, 194] on button "Done" at bounding box center [385, 195] width 29 height 6
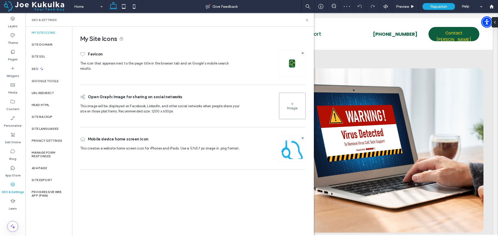
click at [294, 148] on img at bounding box center [292, 155] width 26 height 35
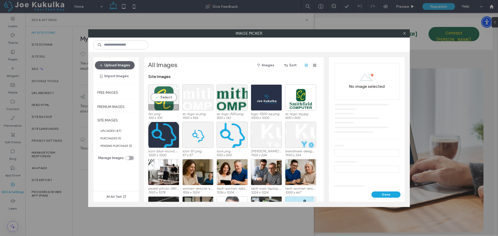
click at [166, 98] on div "Select" at bounding box center [163, 98] width 31 height 26
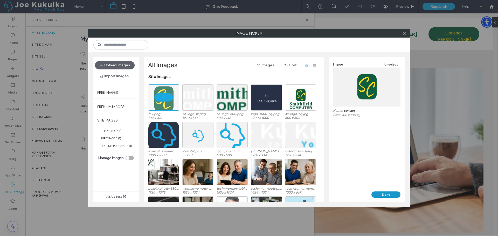
click at [393, 195] on button "Done" at bounding box center [385, 195] width 29 height 6
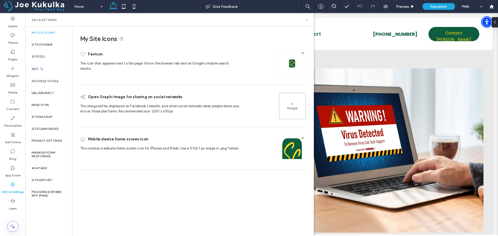
click at [307, 19] on icon at bounding box center [307, 20] width 4 height 4
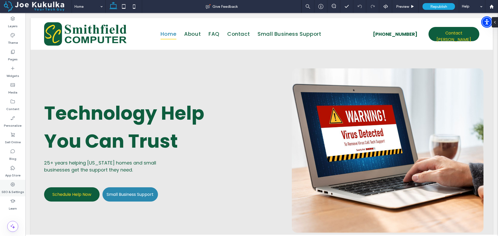
click at [10, 186] on div "SEO & Settings" at bounding box center [12, 188] width 25 height 17
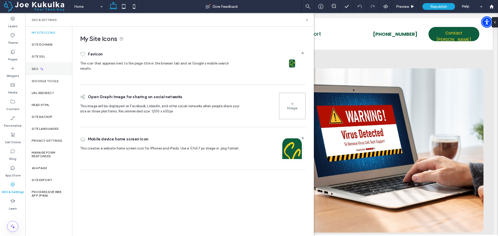
click at [41, 70] on icon at bounding box center [41, 69] width 4 height 4
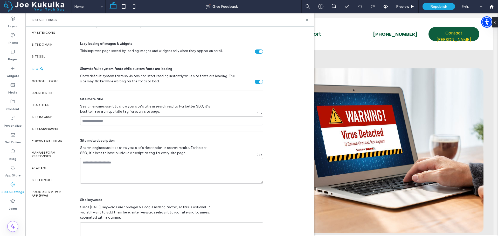
scroll to position [259, 0]
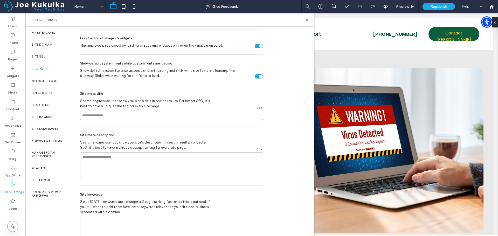
click at [110, 115] on input at bounding box center [171, 115] width 183 height 9
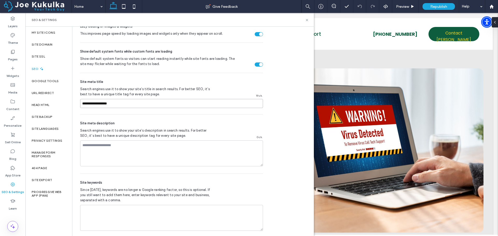
scroll to position [277, 0]
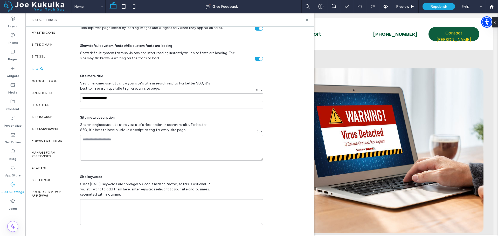
type input "**********"
drag, startPoint x: 80, startPoint y: 117, endPoint x: 124, endPoint y: 119, distance: 43.3
click at [124, 119] on div "Site meta description" at bounding box center [171, 117] width 183 height 5
copy span "Site meta description"
click at [97, 142] on textarea at bounding box center [171, 148] width 183 height 26
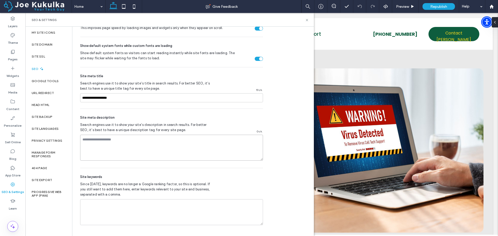
paste textarea "**********"
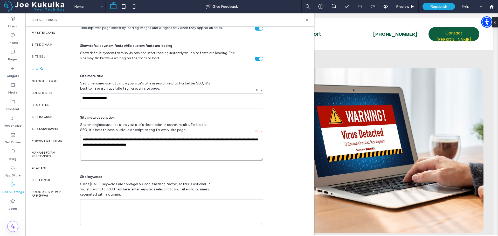
click at [240, 140] on textarea "**********" at bounding box center [171, 148] width 183 height 26
type textarea "**********"
click at [434, 7] on span "Republish" at bounding box center [438, 6] width 17 height 4
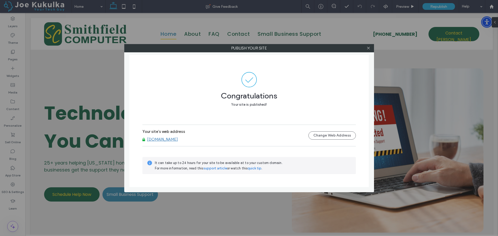
click at [178, 141] on link "www.smithfieldcomputer.com" at bounding box center [162, 139] width 31 height 5
click at [367, 48] on icon at bounding box center [368, 48] width 4 height 4
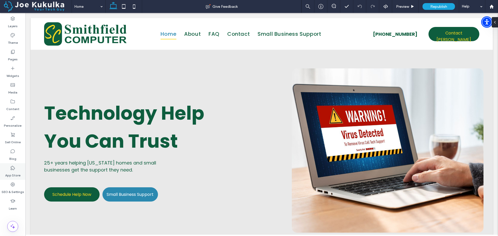
click at [13, 169] on use at bounding box center [13, 168] width 4 height 4
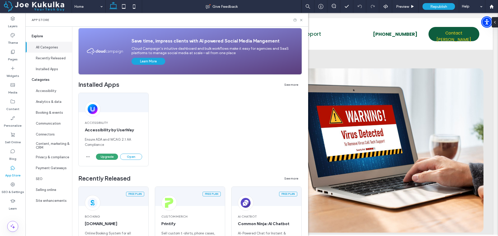
scroll to position [52, 0]
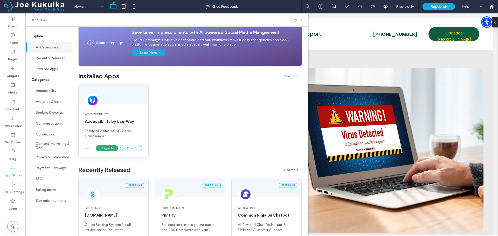
click at [129, 149] on button "Open" at bounding box center [131, 148] width 22 height 6
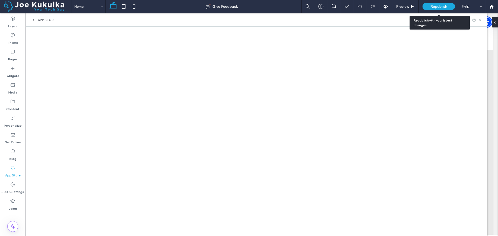
click at [441, 7] on span "Republish" at bounding box center [438, 6] width 17 height 4
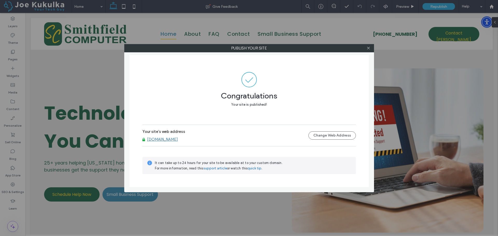
click at [158, 141] on link "www.smithfieldcomputer.com" at bounding box center [162, 139] width 31 height 5
click at [370, 47] on icon at bounding box center [368, 48] width 4 height 4
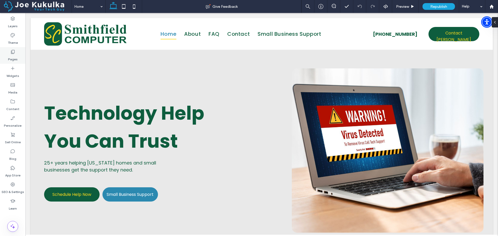
click at [8, 55] on div "Pages" at bounding box center [12, 55] width 25 height 17
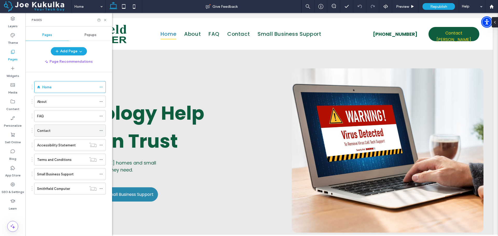
click at [61, 131] on div "Contact" at bounding box center [67, 130] width 60 height 5
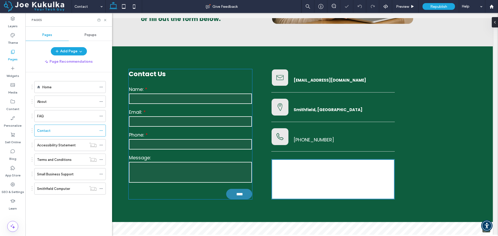
scroll to position [182, 0]
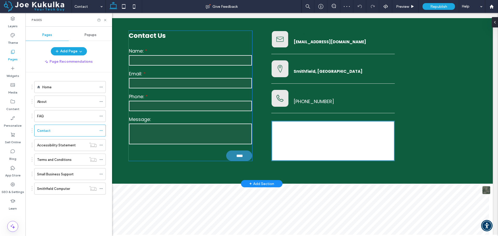
click at [225, 46] on div "Contact Us Name: Email: Phone: Message: **** Thank you for contacting me. I wil…" at bounding box center [190, 96] width 123 height 130
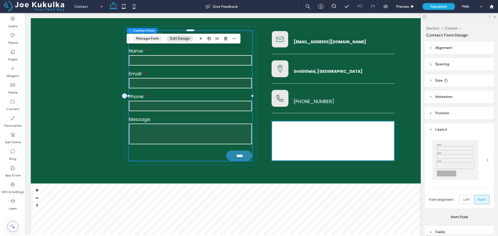
click at [147, 40] on button "Manage Form" at bounding box center [148, 39] width 30 height 6
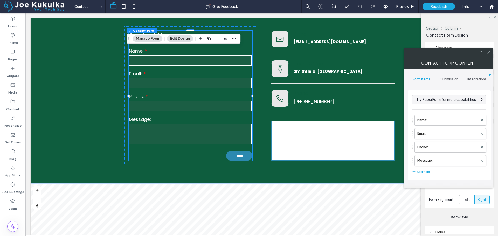
click at [449, 79] on span "Submission" at bounding box center [449, 79] width 18 height 4
click at [446, 104] on label "New submission notification" at bounding box center [449, 104] width 69 height 10
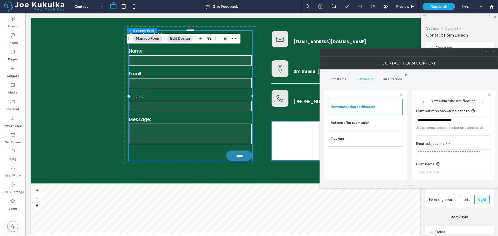
click at [468, 120] on input "**********" at bounding box center [453, 120] width 74 height 7
type input "**********"
click at [456, 154] on input "Email subject line" at bounding box center [453, 152] width 74 height 7
click at [494, 51] on icon at bounding box center [494, 52] width 4 height 4
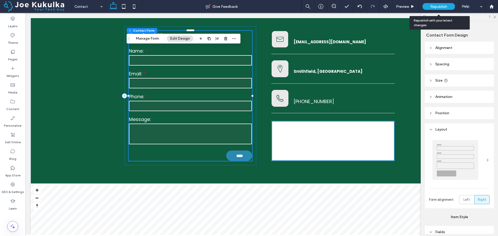
click at [433, 6] on span "Republish" at bounding box center [438, 6] width 17 height 4
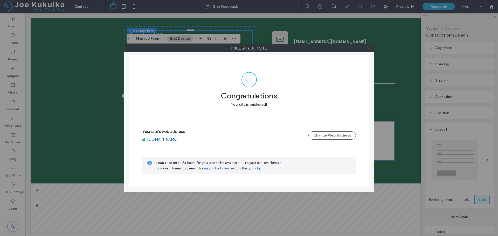
click at [177, 140] on link "www.smithfieldcomputer.com" at bounding box center [162, 139] width 31 height 5
click at [369, 48] on icon at bounding box center [368, 48] width 4 height 4
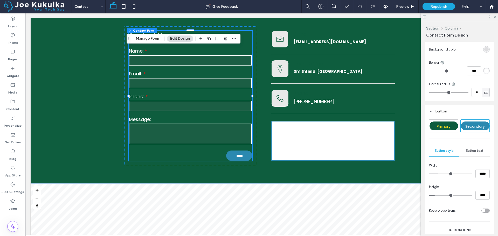
scroll to position [259, 0]
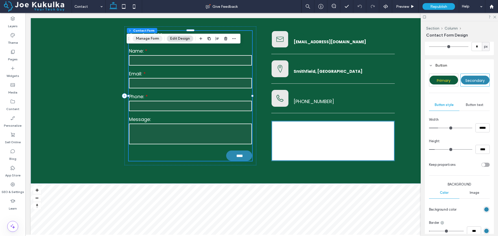
click at [152, 37] on button "Manage Form" at bounding box center [148, 39] width 30 height 6
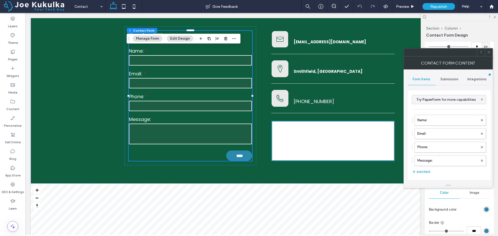
click at [454, 79] on span "Submission" at bounding box center [449, 79] width 18 height 4
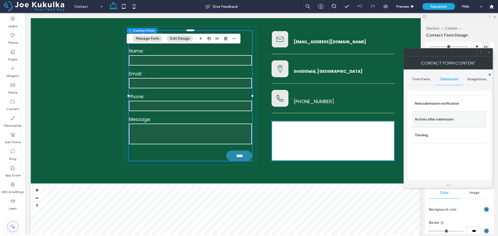
click at [444, 119] on label "Actions after submission" at bounding box center [449, 119] width 69 height 10
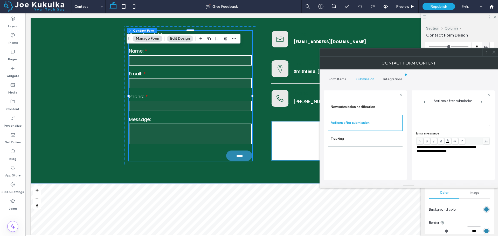
scroll to position [10, 0]
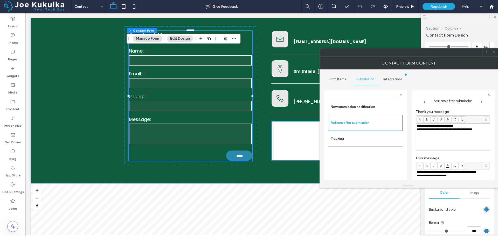
click at [340, 80] on span "Form Items" at bounding box center [338, 79] width 18 height 4
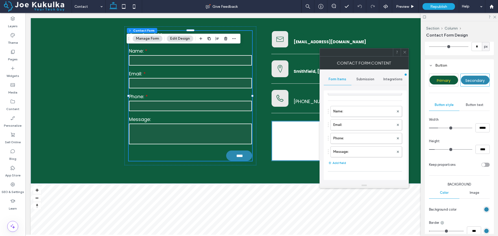
scroll to position [0, 0]
click at [368, 78] on span "Submission" at bounding box center [365, 79] width 18 height 4
click at [404, 53] on icon at bounding box center [405, 52] width 4 height 4
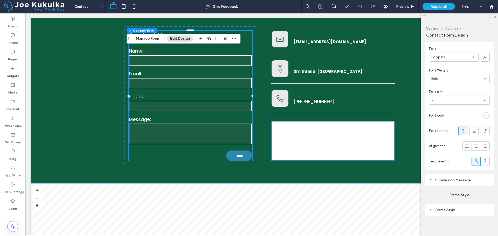
scroll to position [521, 0]
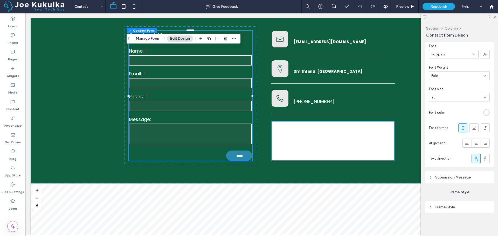
click at [430, 178] on icon at bounding box center [431, 178] width 4 height 4
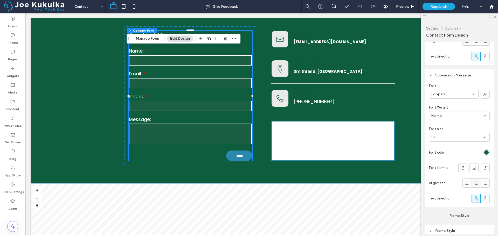
scroll to position [624, 0]
click at [485, 151] on div "rgb(14, 93, 62)" at bounding box center [486, 151] width 4 height 4
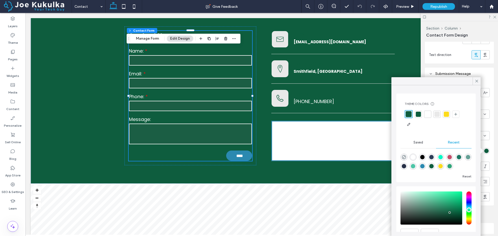
click at [429, 115] on div at bounding box center [427, 114] width 5 height 5
click at [478, 80] on use at bounding box center [476, 81] width 3 height 3
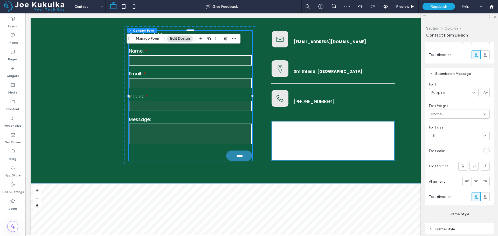
scroll to position [646, 0]
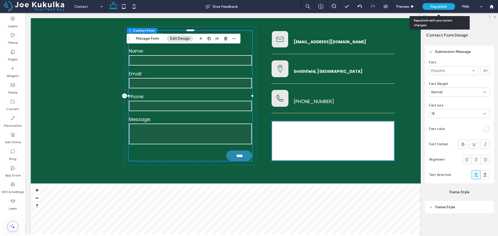
click at [437, 8] on span "Republish" at bounding box center [438, 6] width 17 height 4
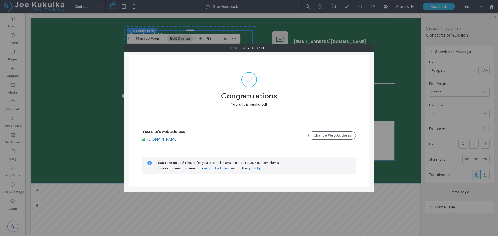
click at [178, 140] on link "www.smithfieldcomputer.com" at bounding box center [162, 139] width 31 height 5
click at [369, 48] on icon at bounding box center [368, 48] width 4 height 4
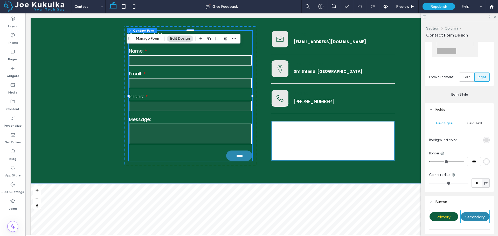
scroll to position [130, 0]
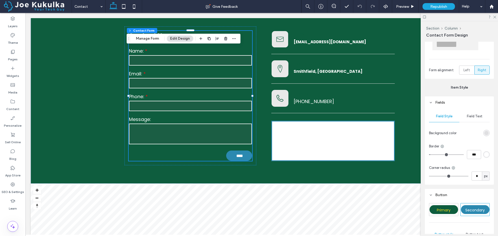
click at [432, 103] on icon at bounding box center [431, 103] width 4 height 4
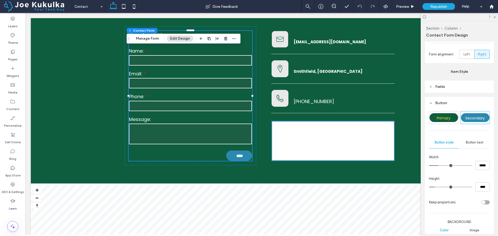
scroll to position [156, 0]
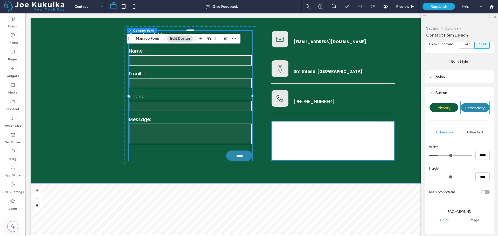
click at [430, 93] on use at bounding box center [431, 93] width 2 height 1
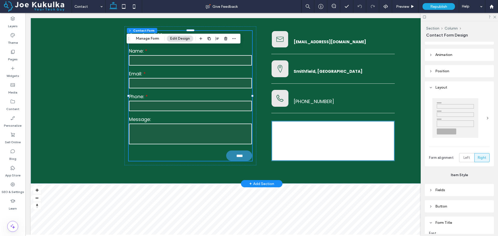
scroll to position [0, 0]
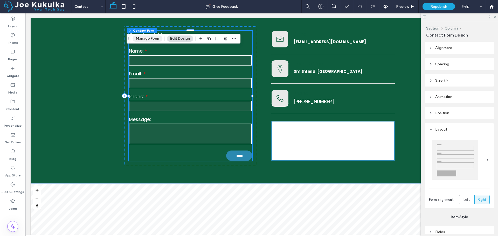
click at [152, 39] on button "Manage Form" at bounding box center [148, 39] width 30 height 6
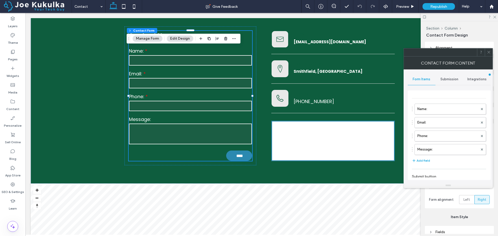
scroll to position [2, 0]
click at [488, 52] on use at bounding box center [488, 52] width 3 height 3
